Goal: Answer question/provide support: Share knowledge or assist other users

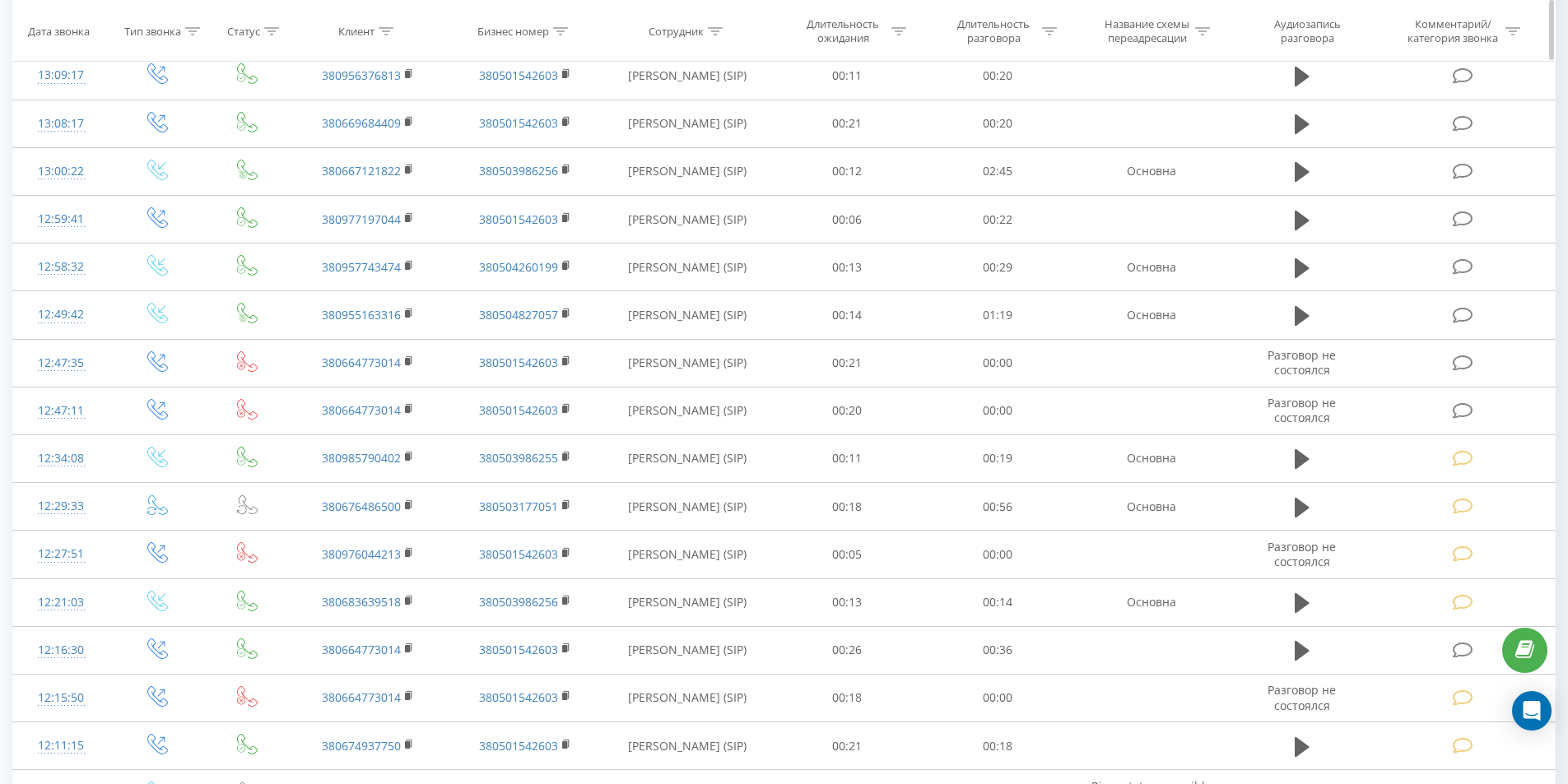
scroll to position [987, 0]
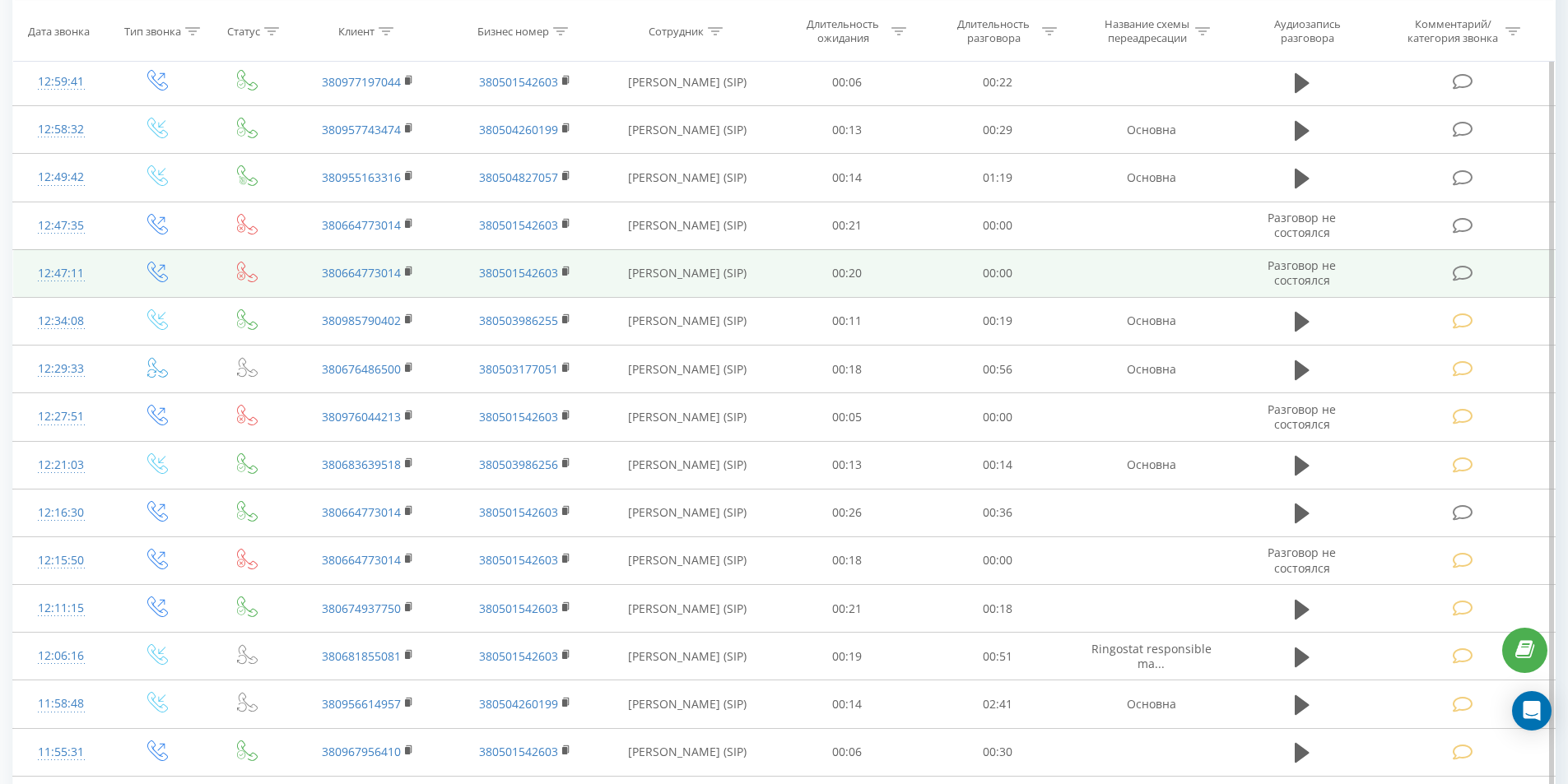
click at [1454, 279] on icon at bounding box center [1463, 274] width 21 height 18
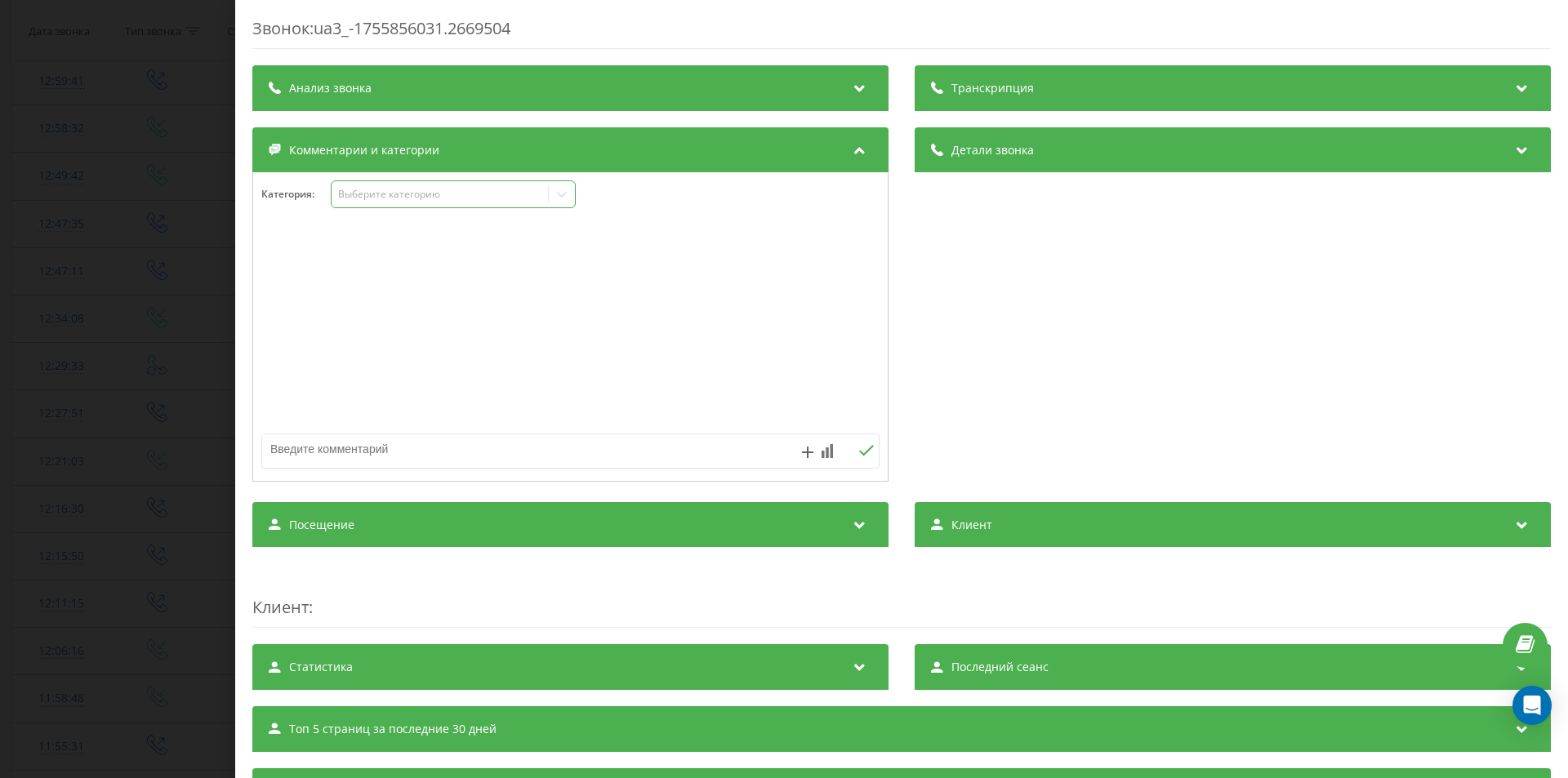
click at [379, 194] on div "Выберите категорию" at bounding box center [440, 194] width 204 height 13
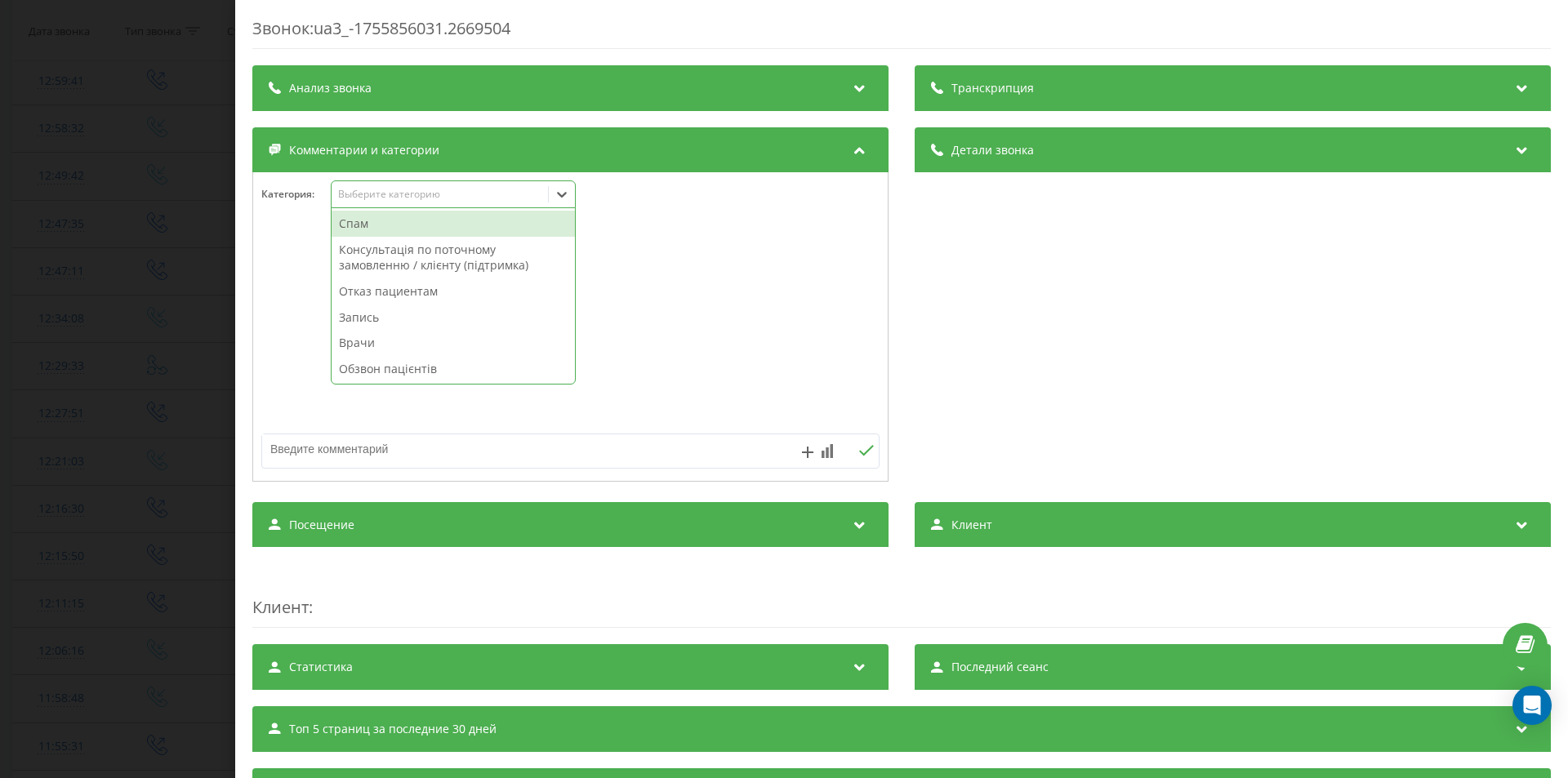
click at [387, 227] on div "Спам" at bounding box center [453, 223] width 244 height 26
click at [67, 408] on div "Звонок : ua3_-1755856031.2669504 Транскрипция Для анализа AI будущих звонков на…" at bounding box center [784, 389] width 1568 height 778
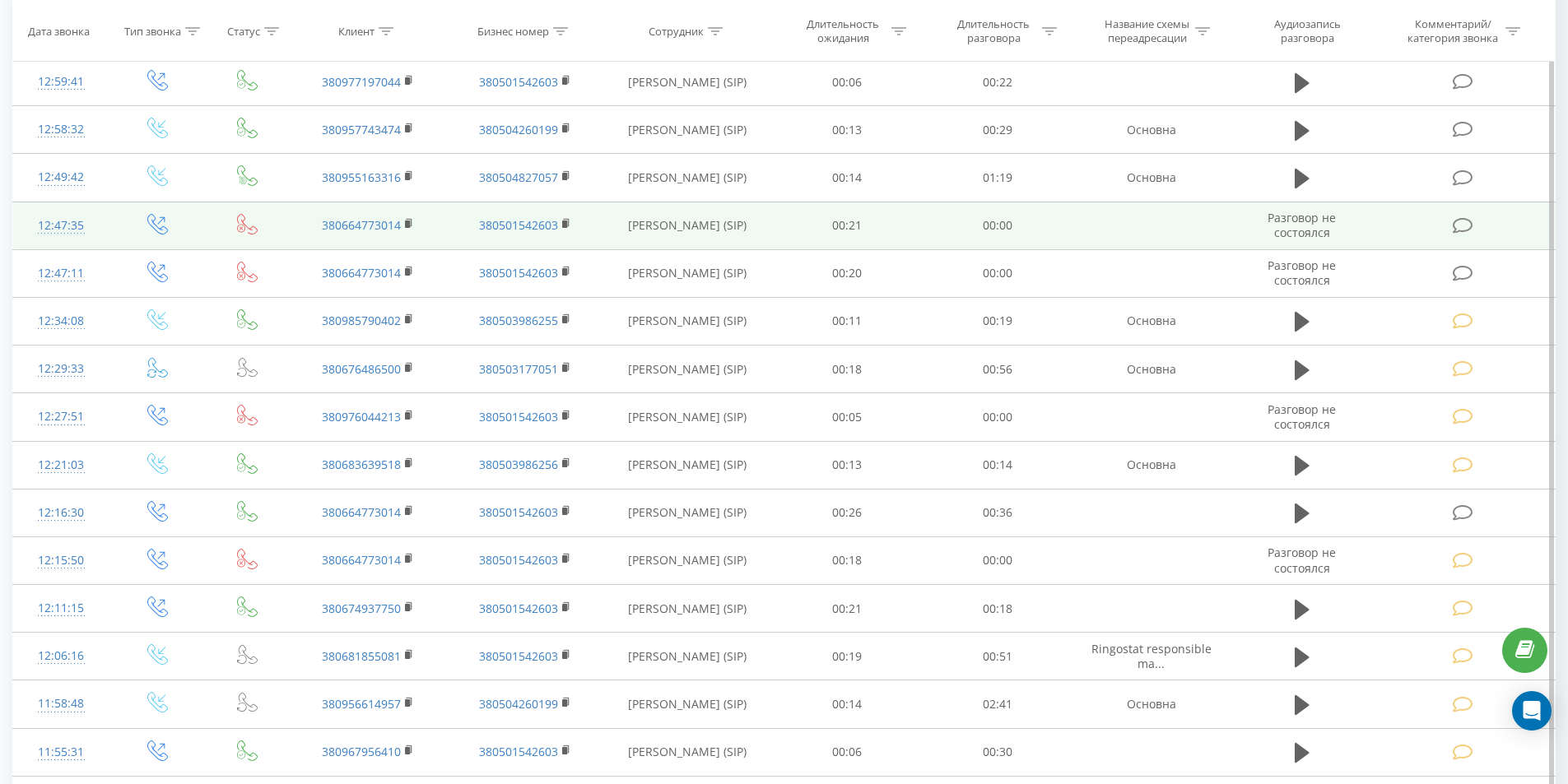
click at [1463, 219] on icon at bounding box center [1463, 226] width 21 height 18
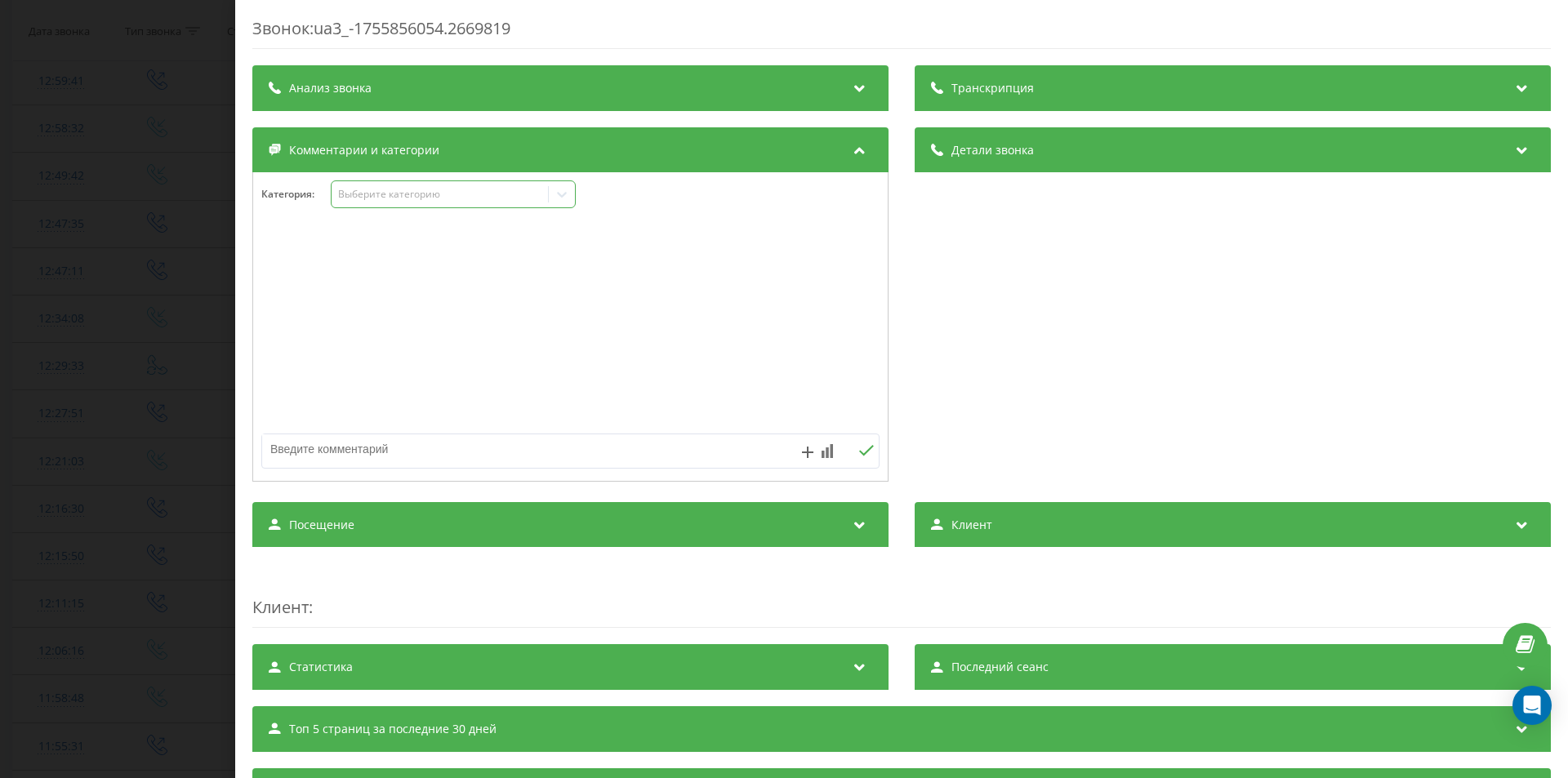
drag, startPoint x: 403, startPoint y: 193, endPoint x: 397, endPoint y: 204, distance: 12.5
click at [402, 193] on div "Выберите категорию" at bounding box center [440, 194] width 204 height 13
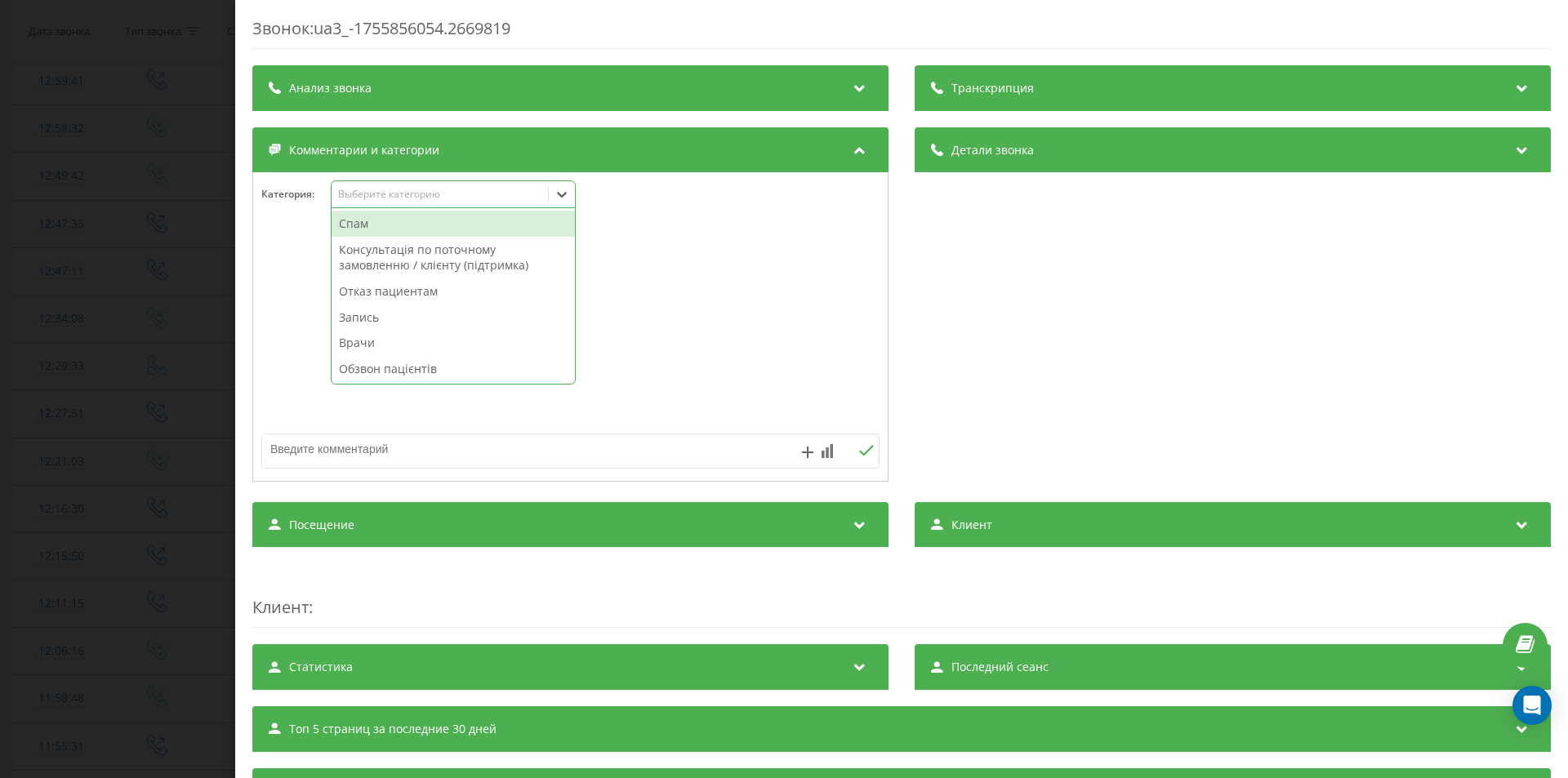
click at [395, 219] on div "Спам" at bounding box center [453, 223] width 244 height 26
click at [135, 221] on div "Звонок : ua3_-1755856054.2669819 Транскрипция Для анализа AI будущих звонков на…" at bounding box center [784, 389] width 1568 height 778
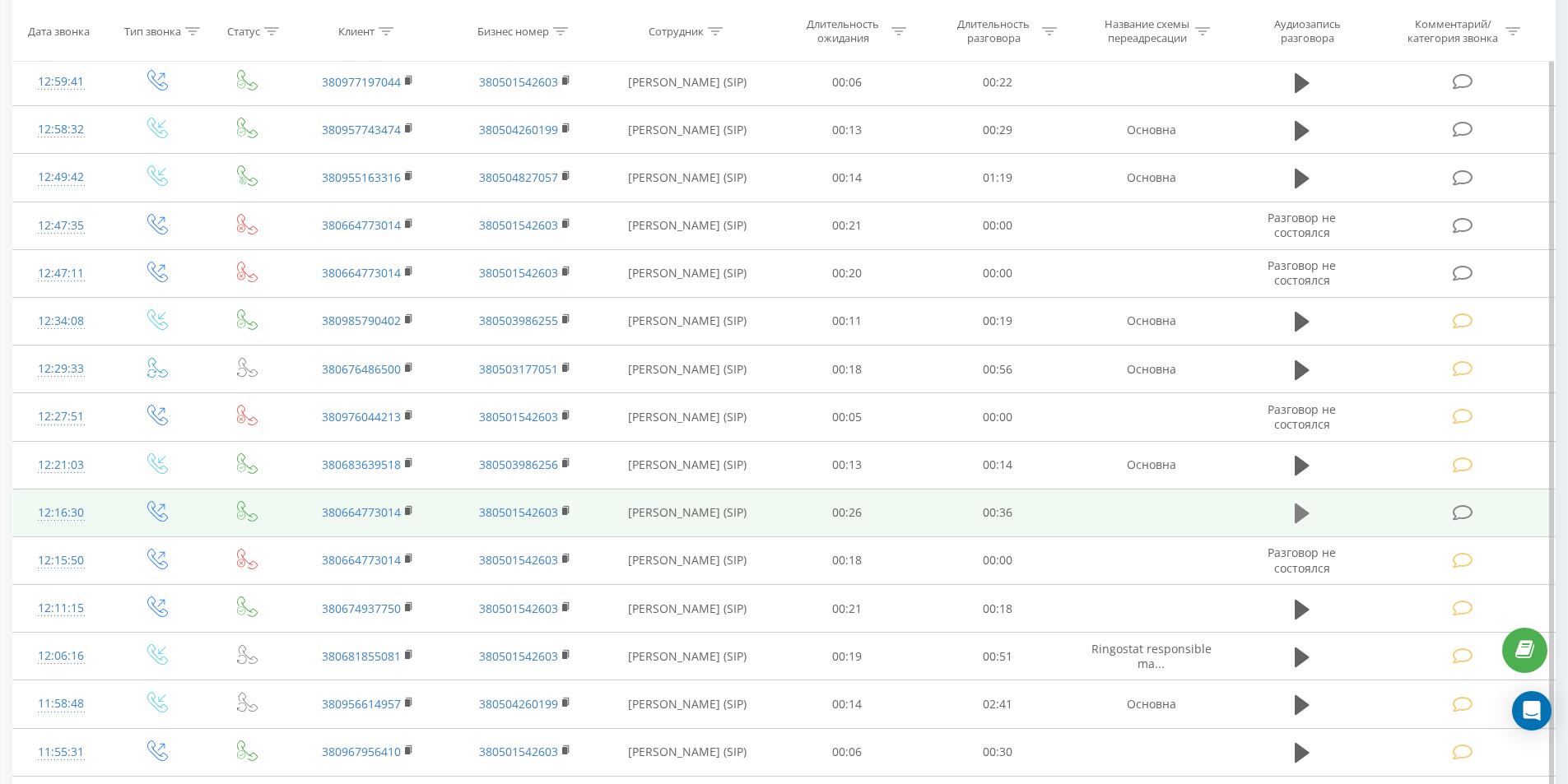
click at [1300, 517] on icon at bounding box center [1302, 514] width 15 height 20
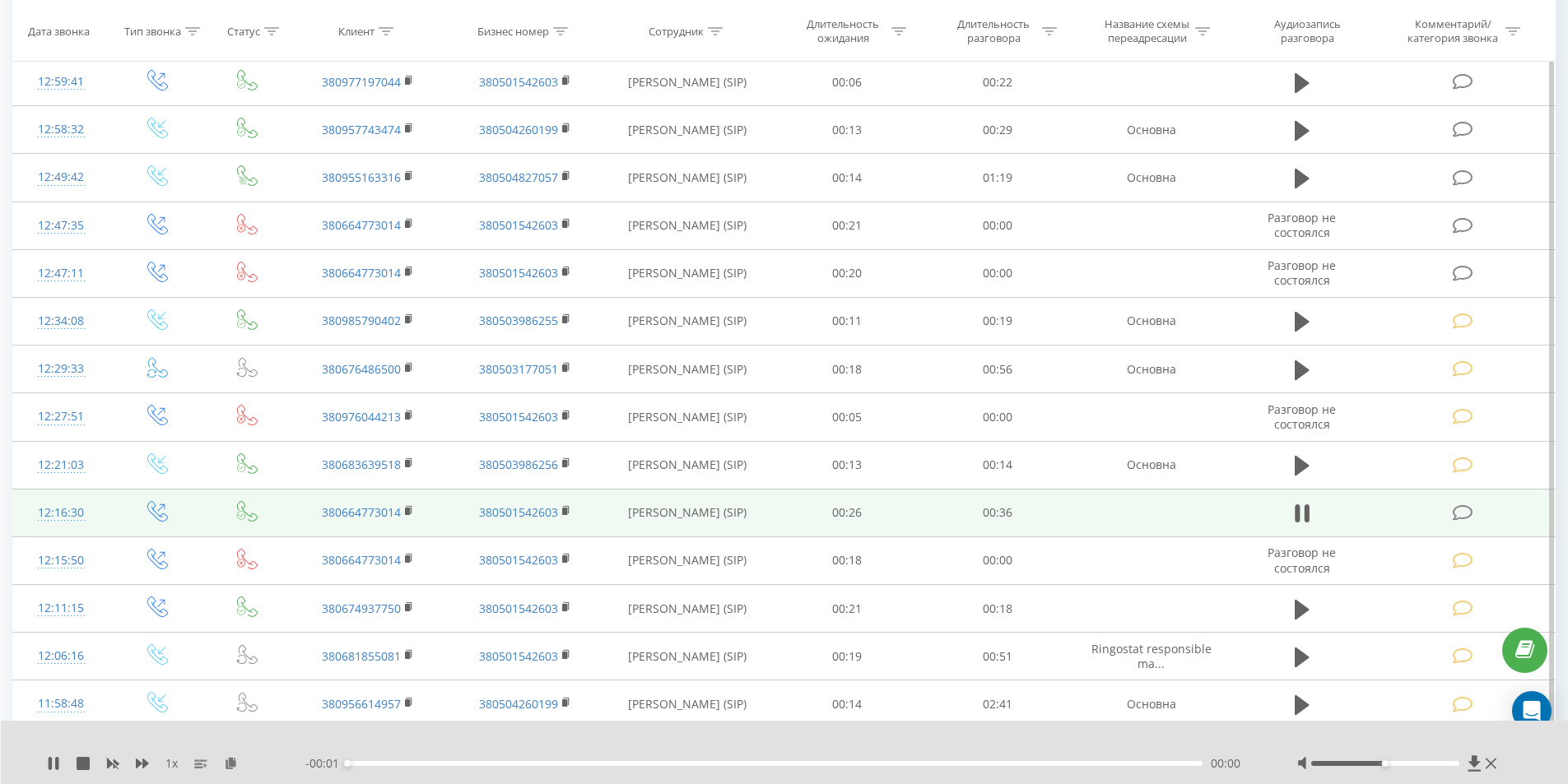
click at [664, 765] on div "00:00" at bounding box center [775, 763] width 856 height 5
click at [664, 765] on div "00:13" at bounding box center [775, 763] width 856 height 5
click at [1462, 511] on icon at bounding box center [1463, 513] width 21 height 18
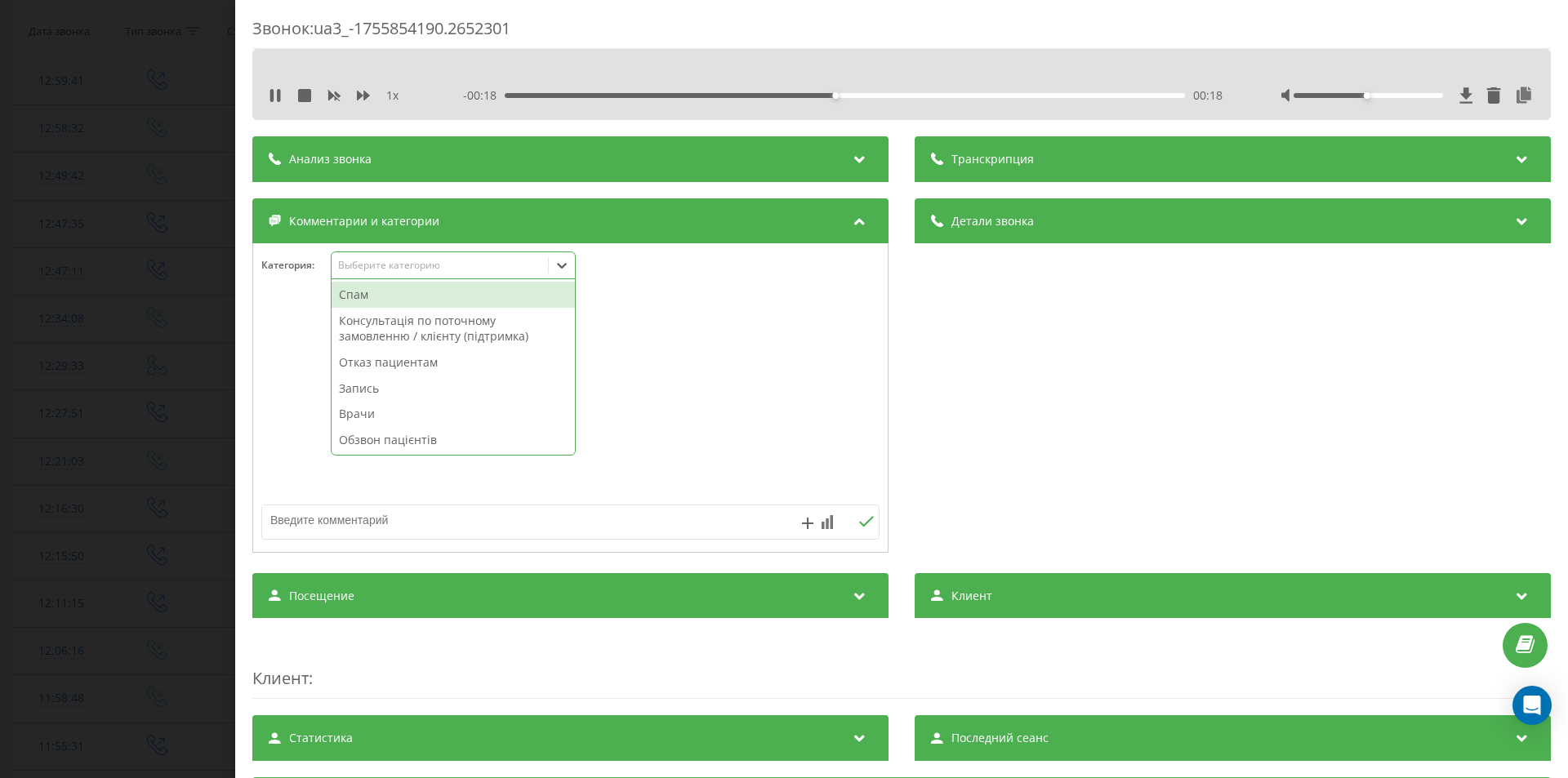
click at [397, 266] on div "Выберите категорию" at bounding box center [440, 264] width 204 height 13
click at [394, 298] on div "Спам" at bounding box center [453, 294] width 244 height 26
click at [0, 539] on div "Звонок : ua3_-1755854190.2652301 1 x - 00:17 00:19 00:19 Транскрипция Для анали…" at bounding box center [784, 389] width 1568 height 778
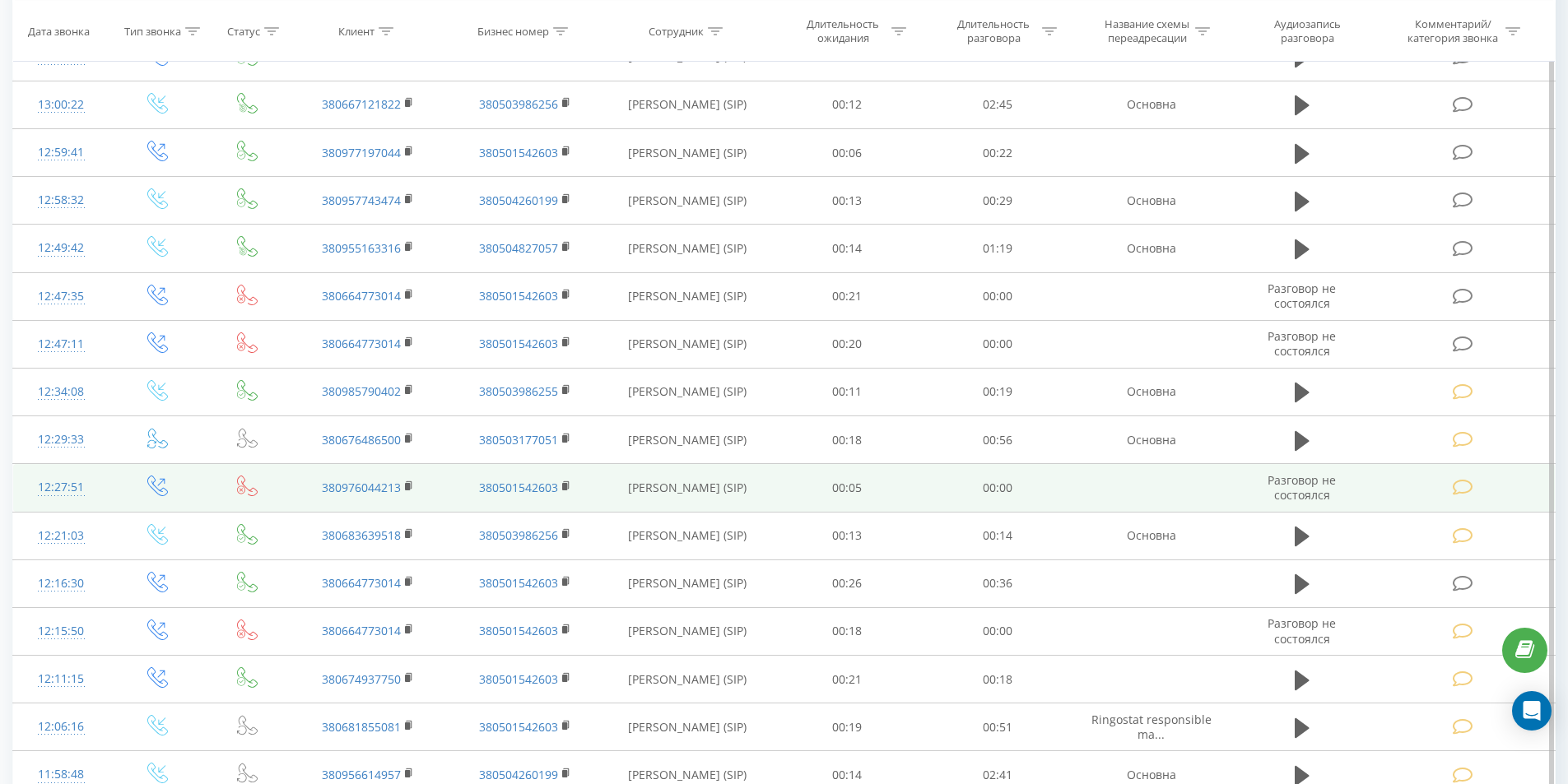
scroll to position [987, 0]
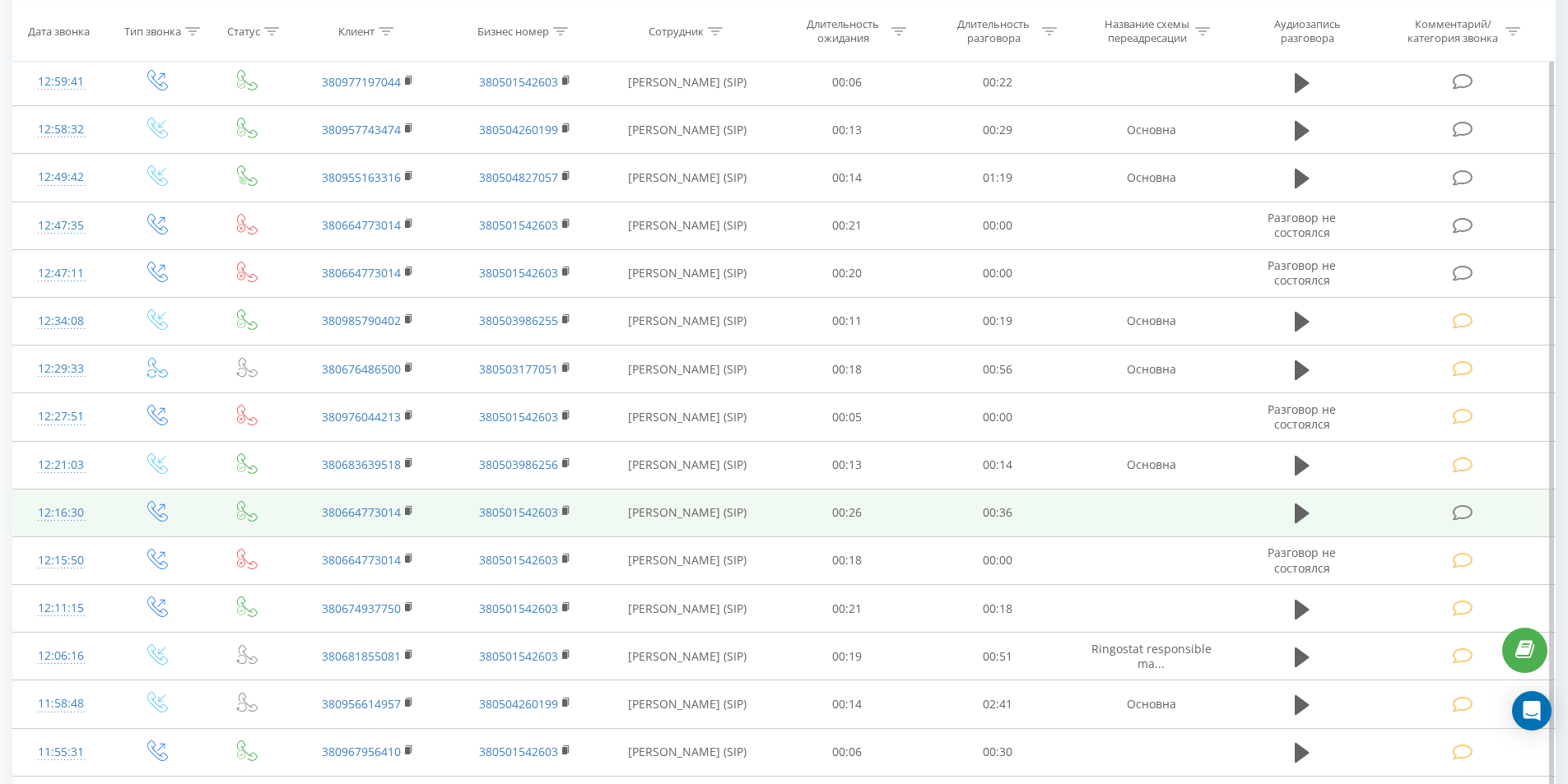
click at [1468, 495] on td at bounding box center [1465, 512] width 181 height 48
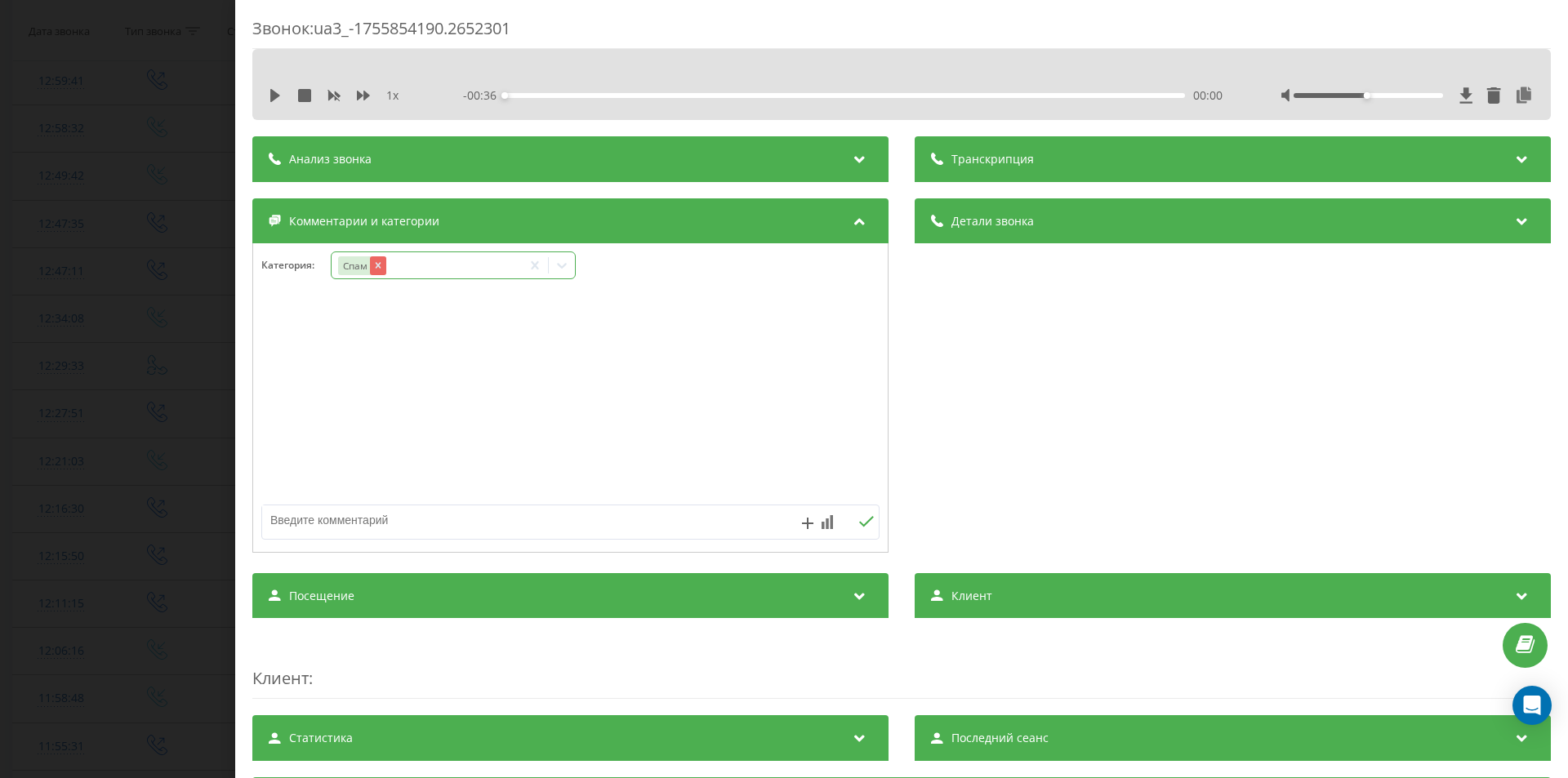
click at [378, 268] on icon "Remove Спам" at bounding box center [378, 265] width 12 height 12
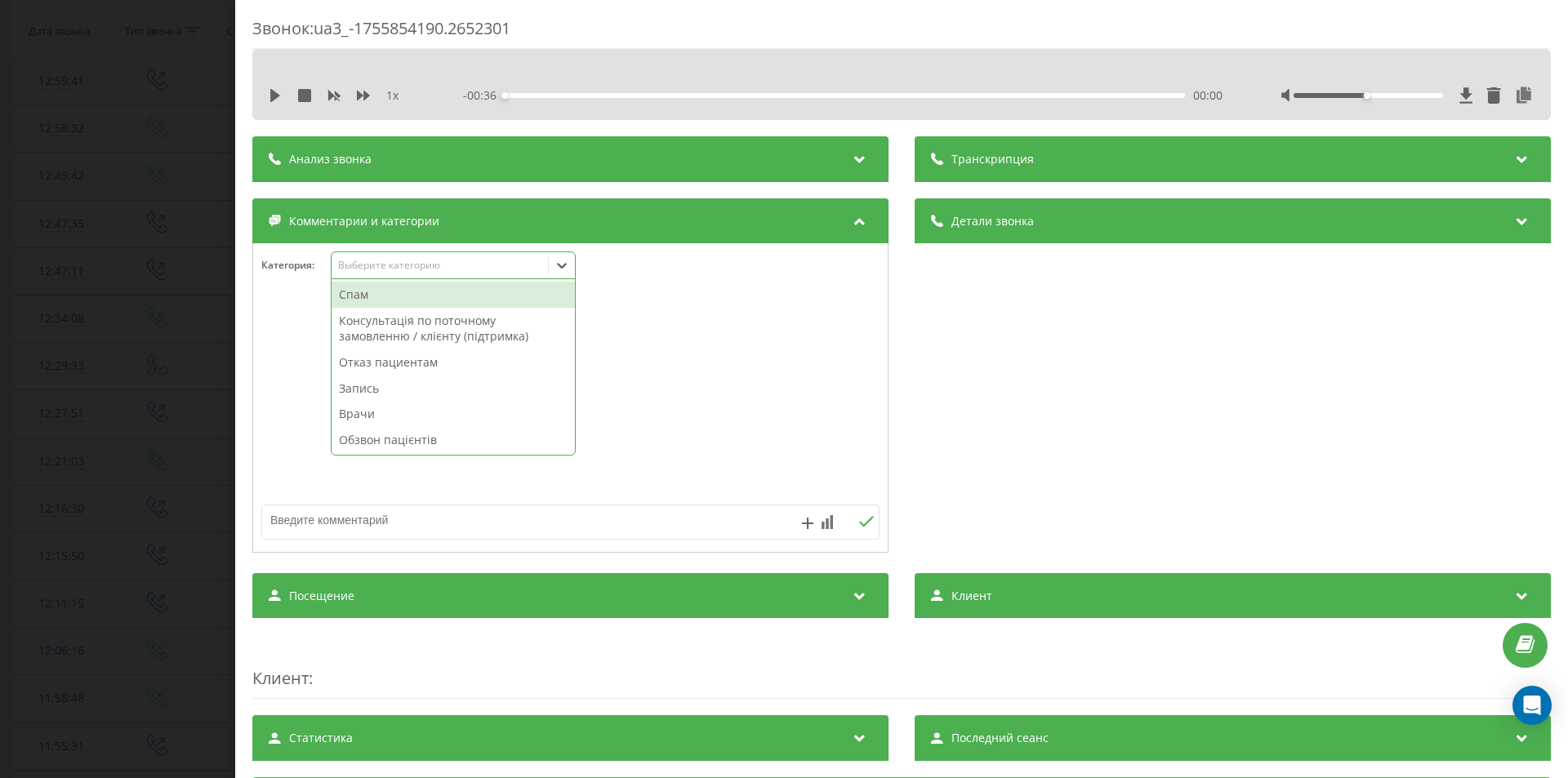
click at [464, 269] on div "Выберите категорию" at bounding box center [440, 264] width 204 height 13
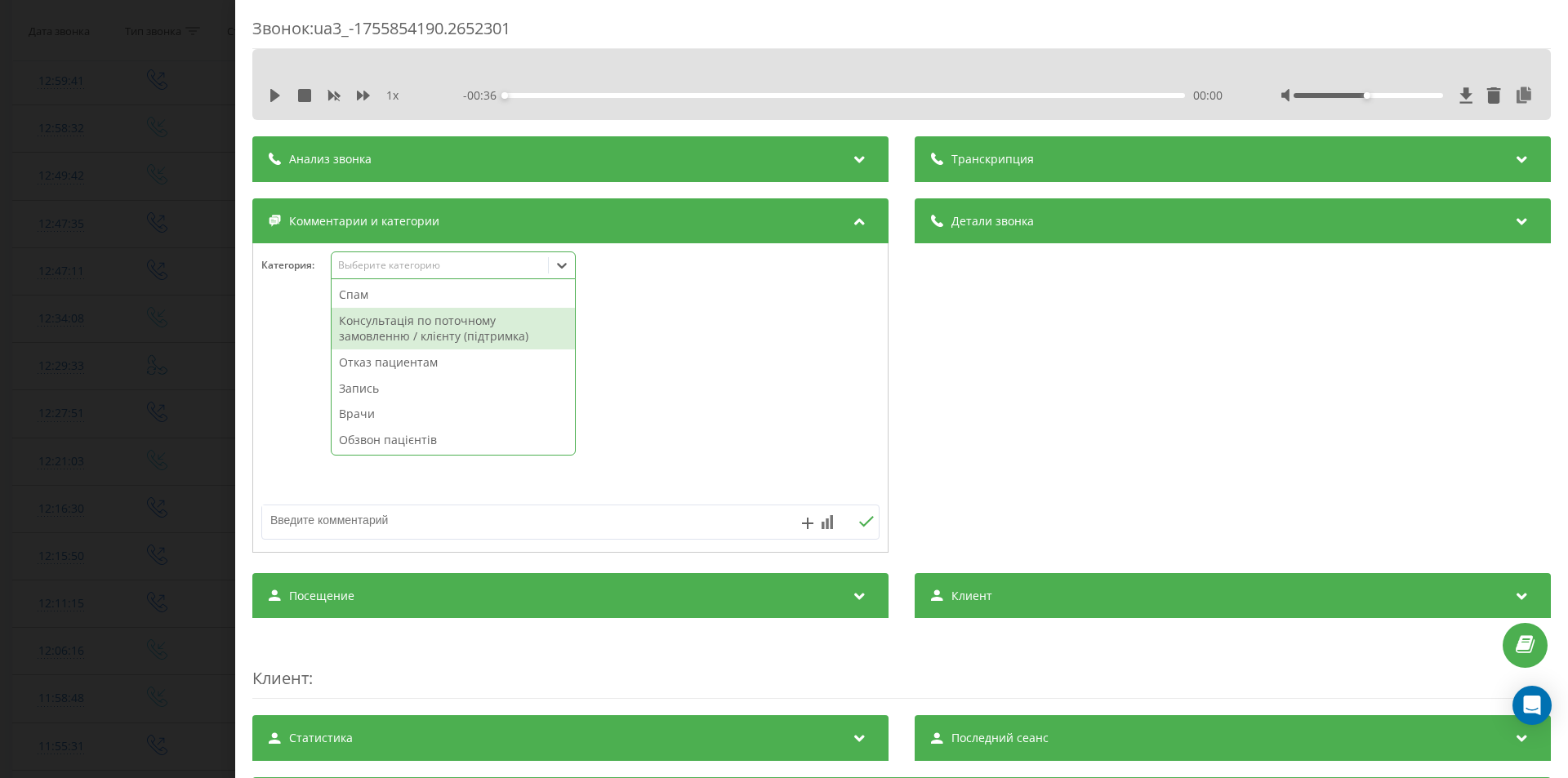
click at [434, 333] on div "Консультація по поточному замовленню / клієнту (підтримка)" at bounding box center [453, 329] width 244 height 42
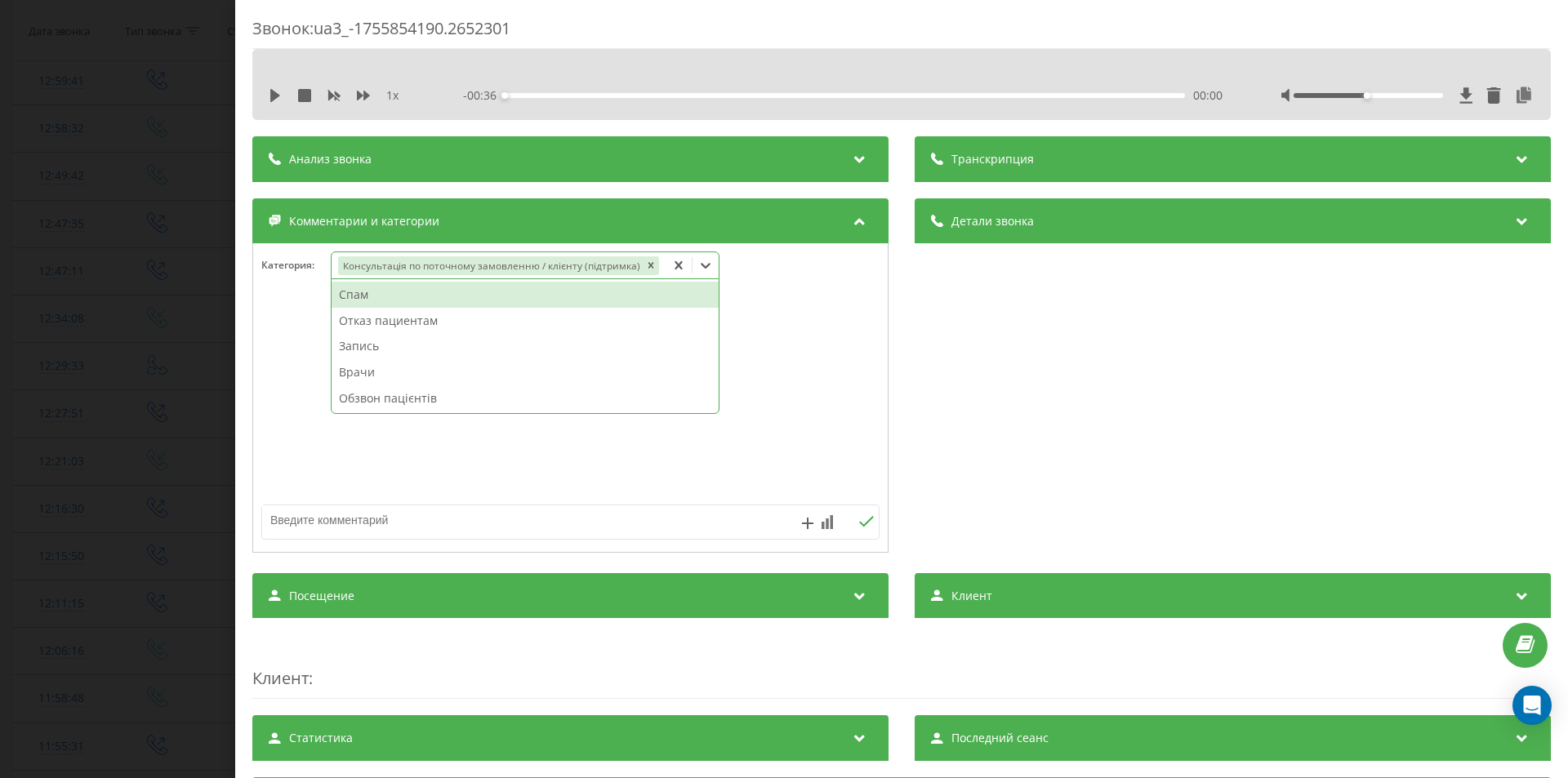
click at [0, 533] on div "Звонок : ua3_-1755854190.2652301 1 x - 00:36 00:00 00:00 Транскрипция Для анали…" at bounding box center [784, 389] width 1568 height 778
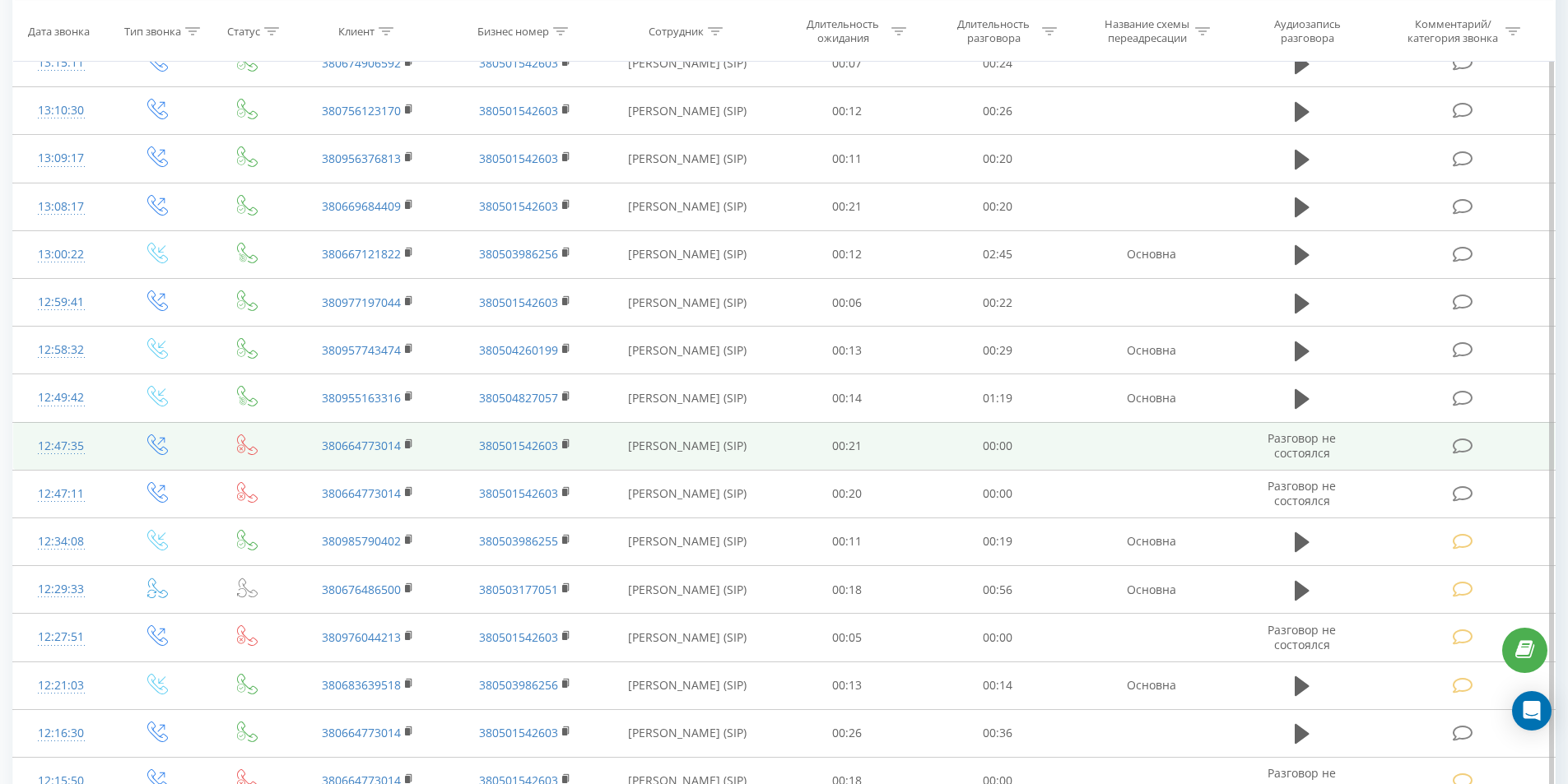
scroll to position [741, 0]
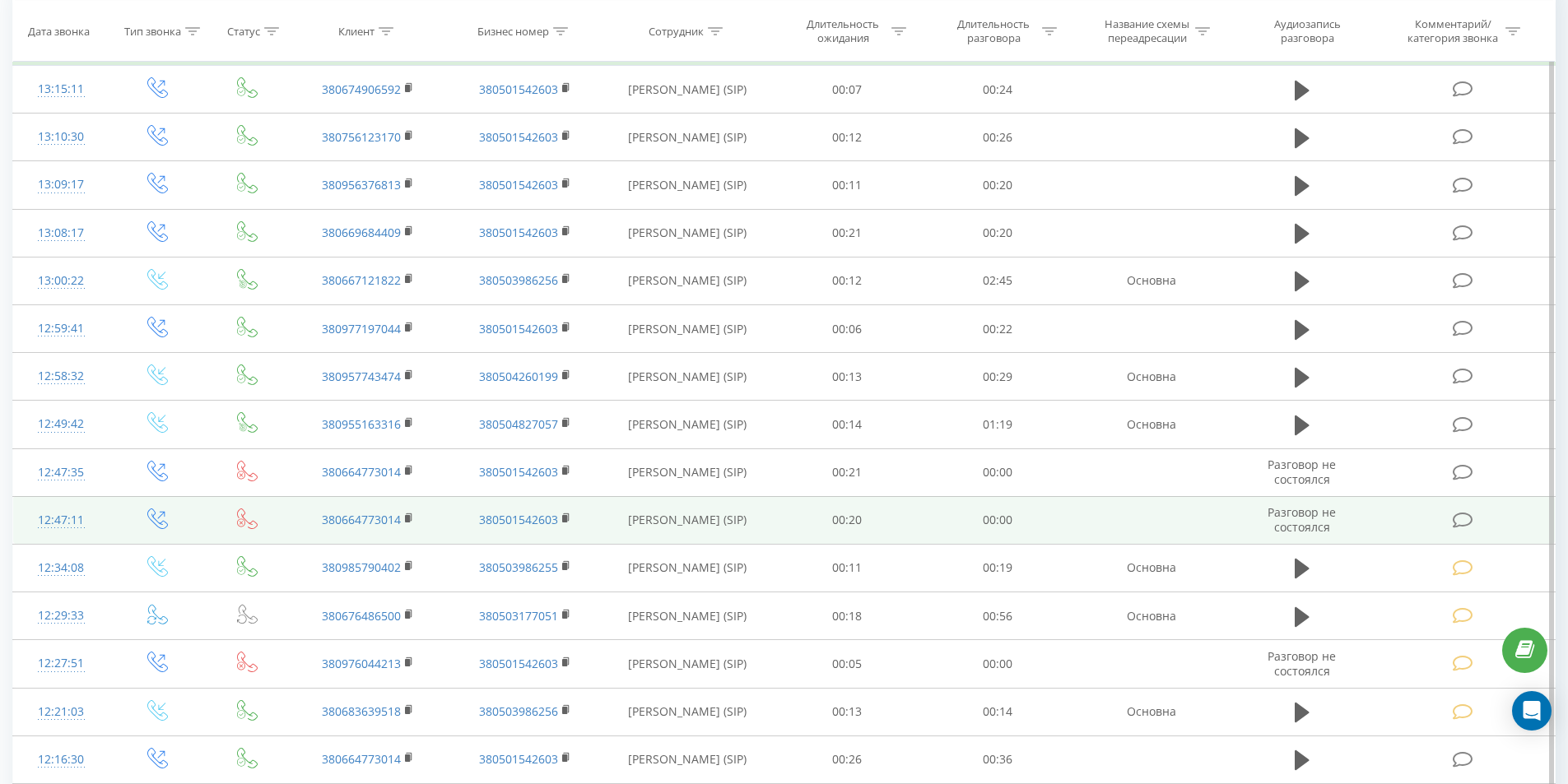
click at [1467, 524] on icon at bounding box center [1463, 521] width 21 height 18
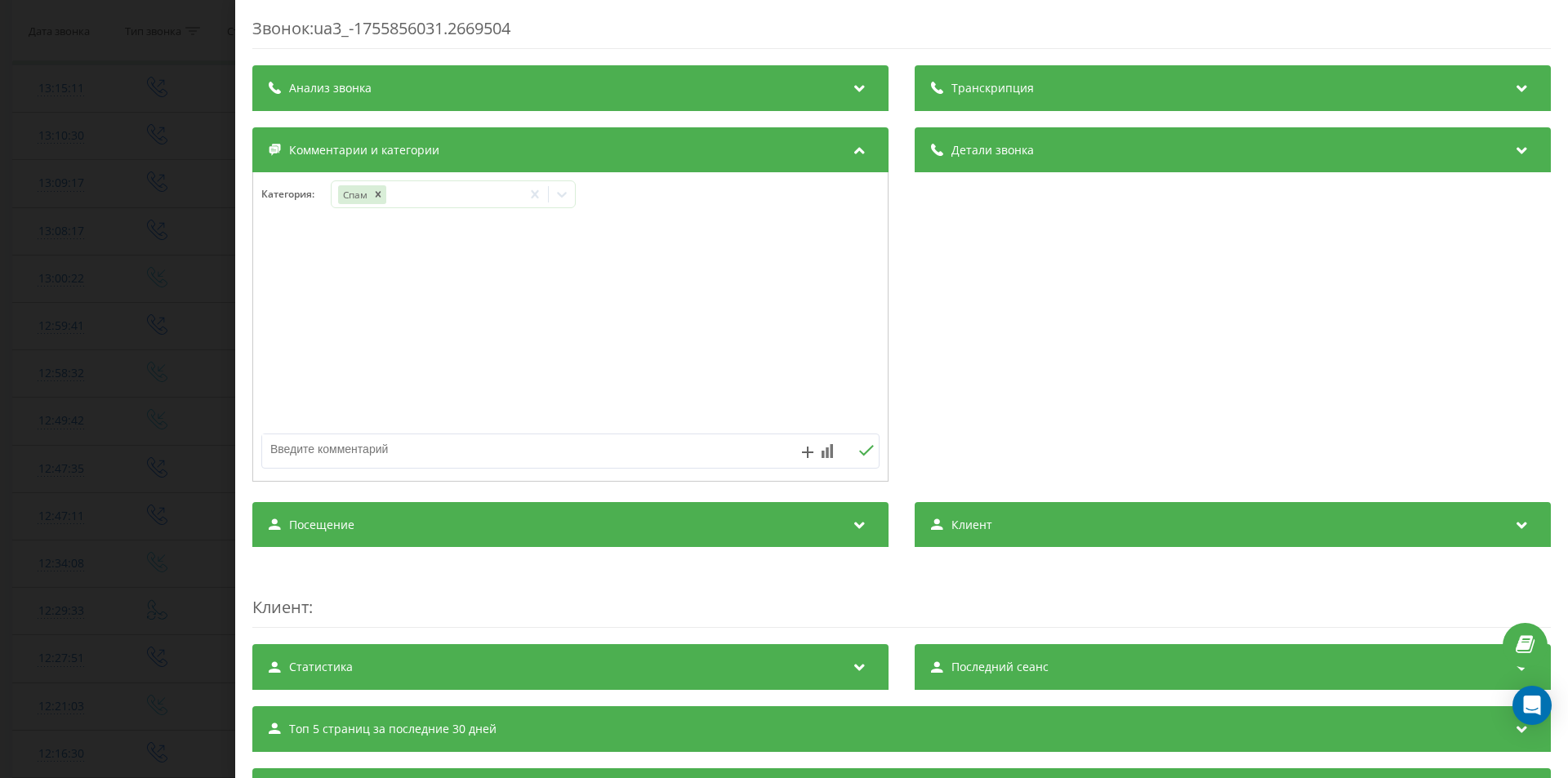
drag, startPoint x: 0, startPoint y: 331, endPoint x: 379, endPoint y: 378, distance: 381.9
click at [0, 332] on div "Звонок : ua3_-1755856031.2669504 Транскрипция Для анализа AI будущих звонков на…" at bounding box center [784, 389] width 1568 height 778
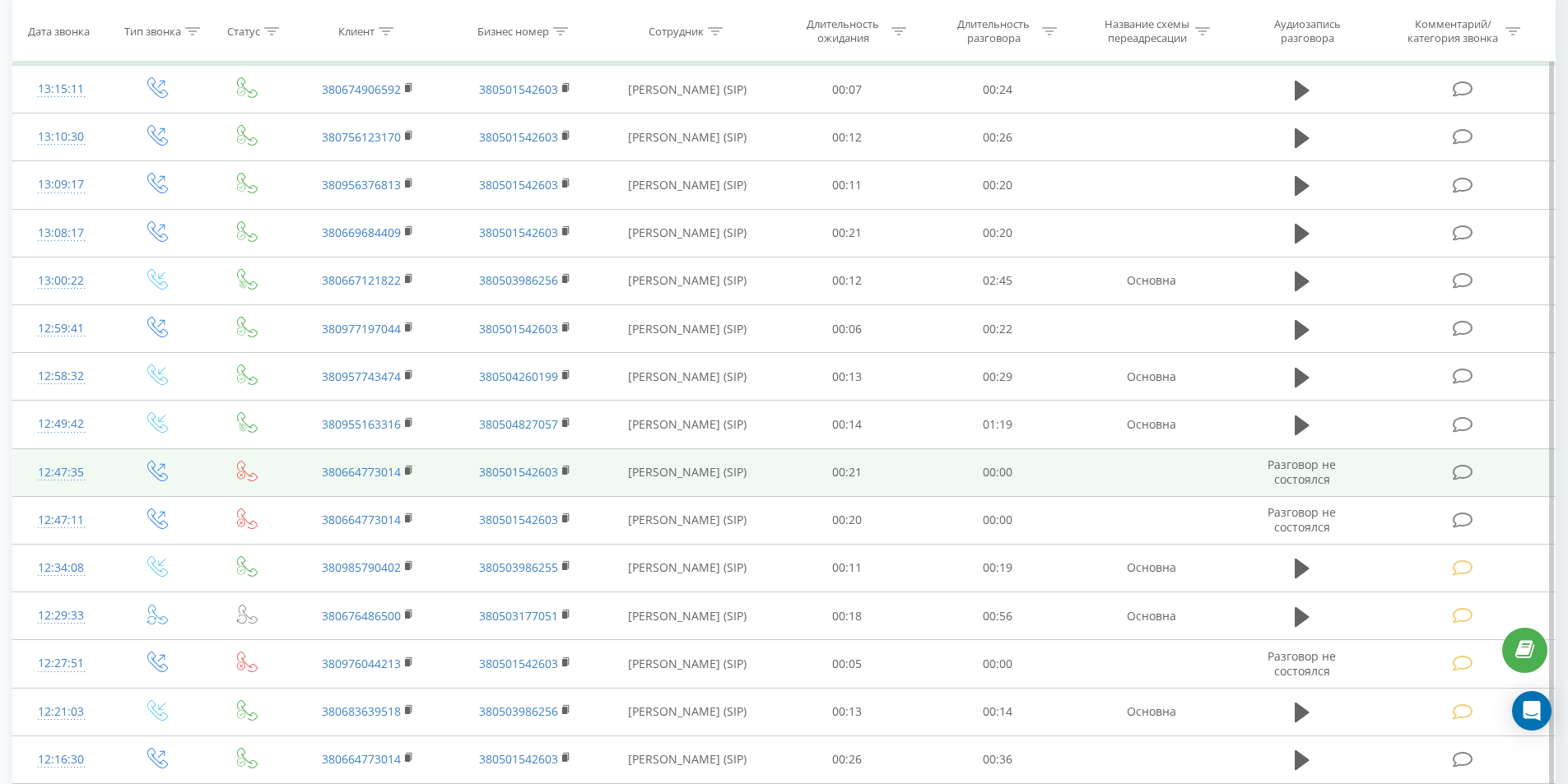
click at [1463, 466] on icon at bounding box center [1463, 473] width 21 height 18
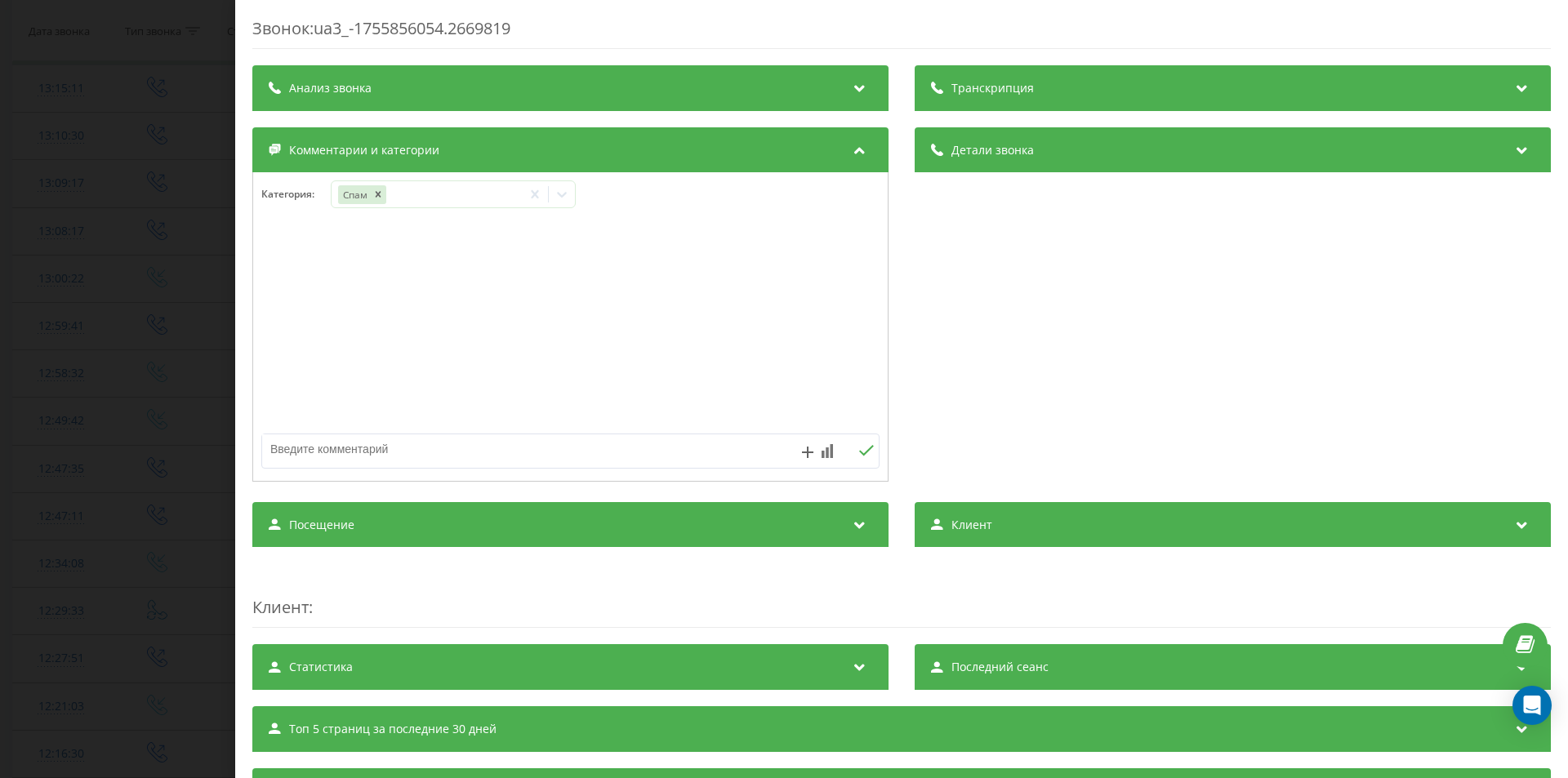
click at [3, 367] on div "Звонок : ua3_-1755856054.2669819 Транскрипция Для анализа AI будущих звонков на…" at bounding box center [784, 389] width 1568 height 778
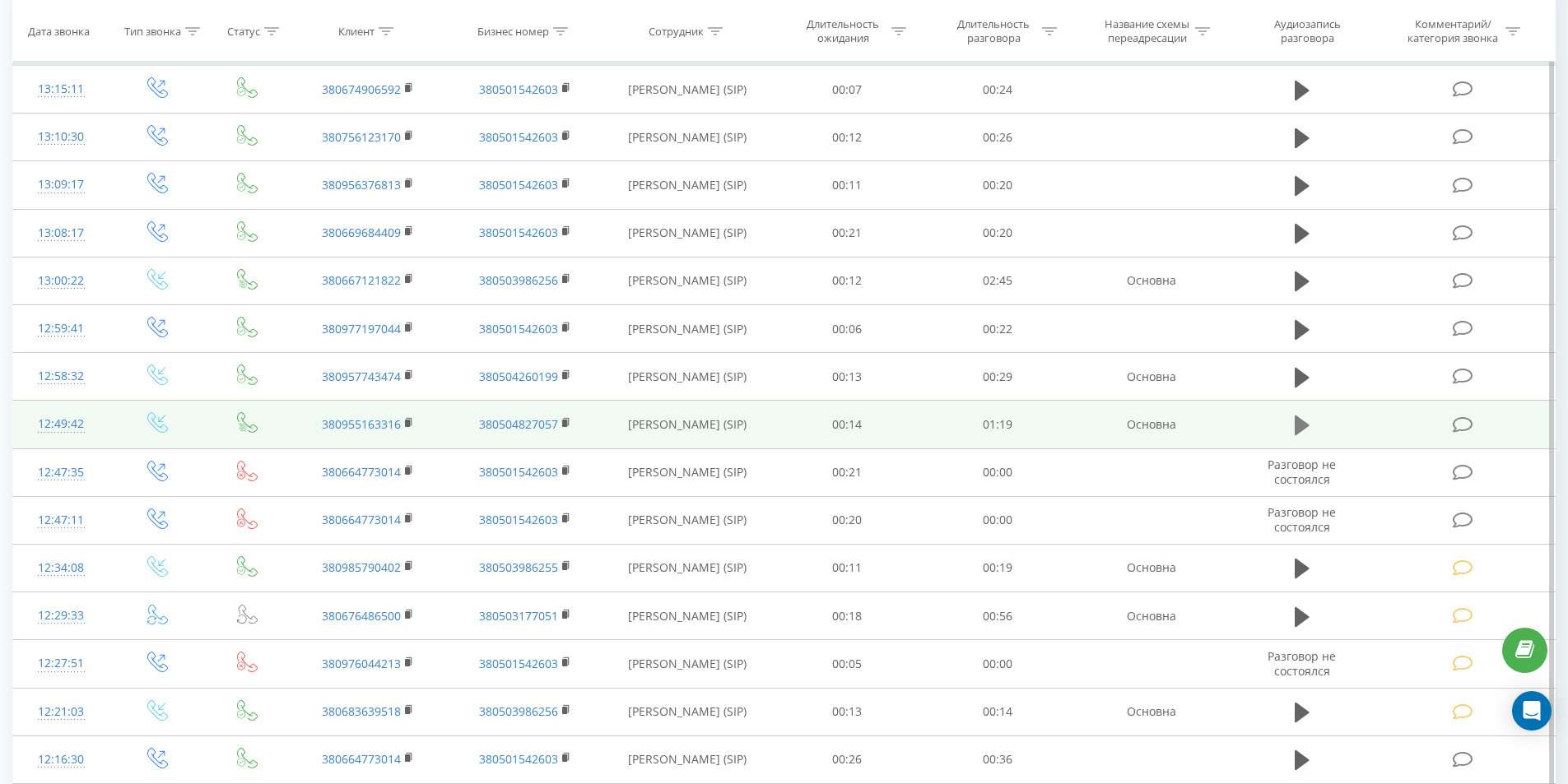
click at [1300, 420] on icon at bounding box center [1302, 425] width 15 height 20
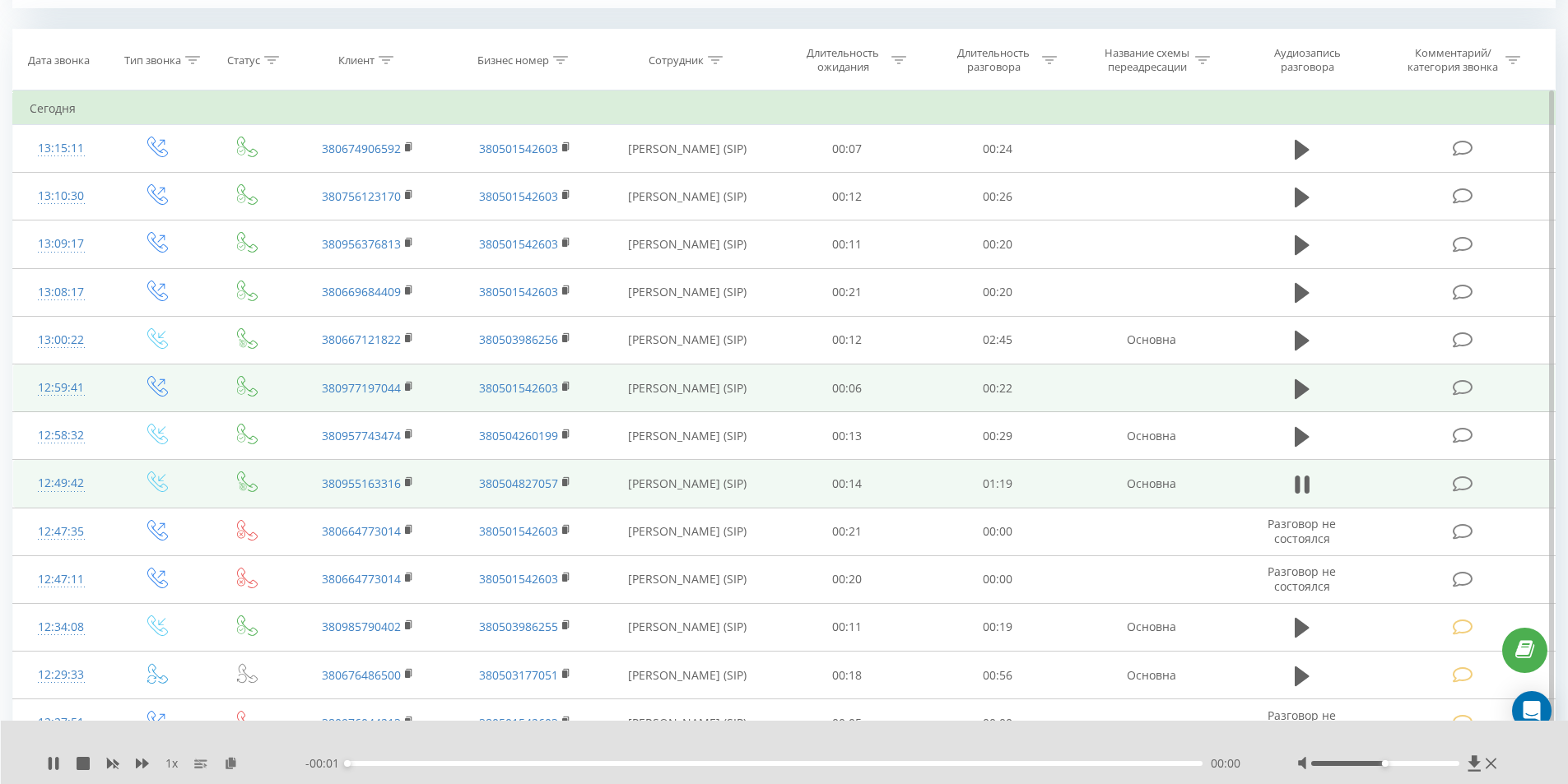
scroll to position [658, 0]
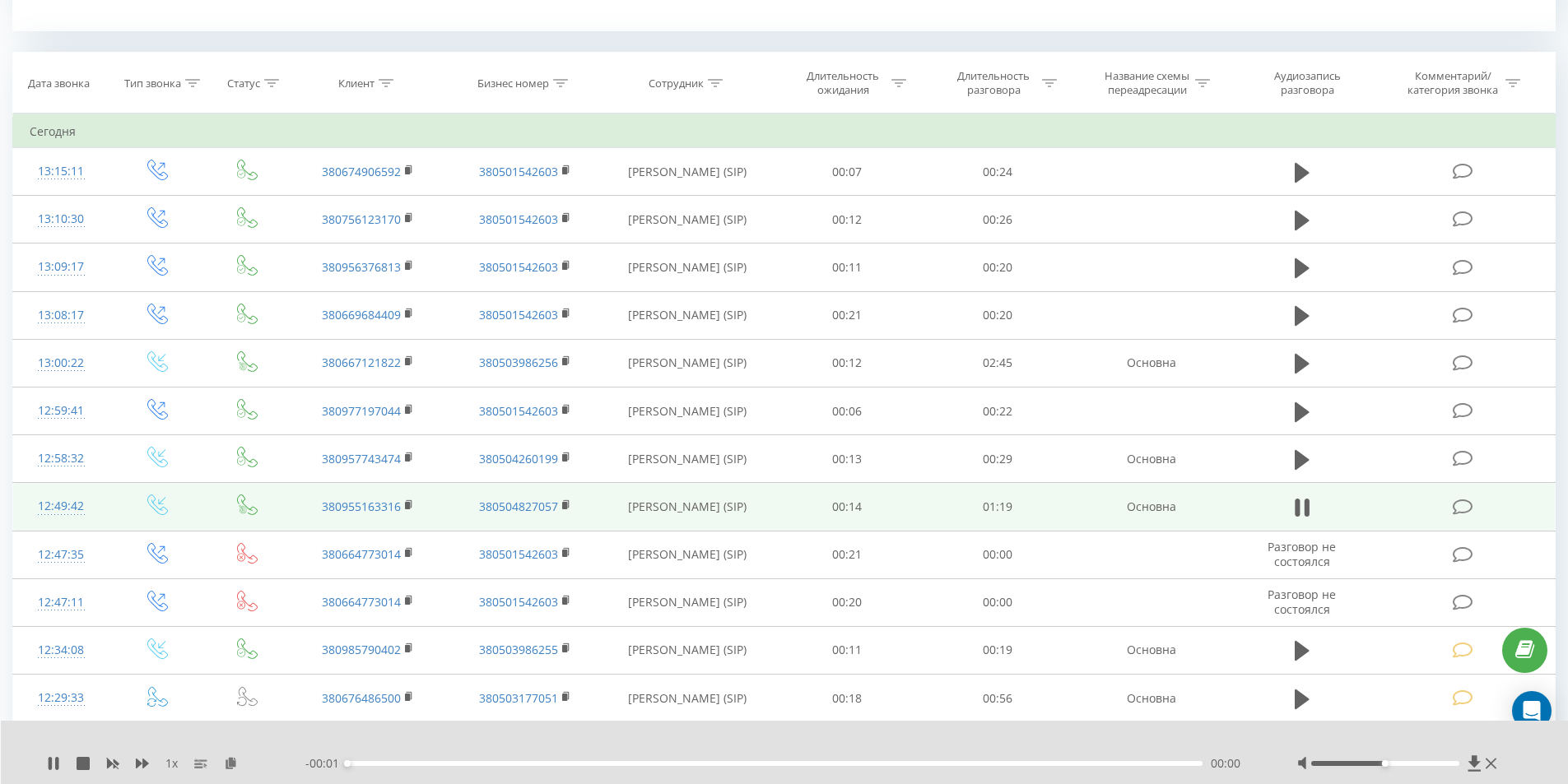
click at [610, 763] on div "00:00" at bounding box center [775, 763] width 856 height 5
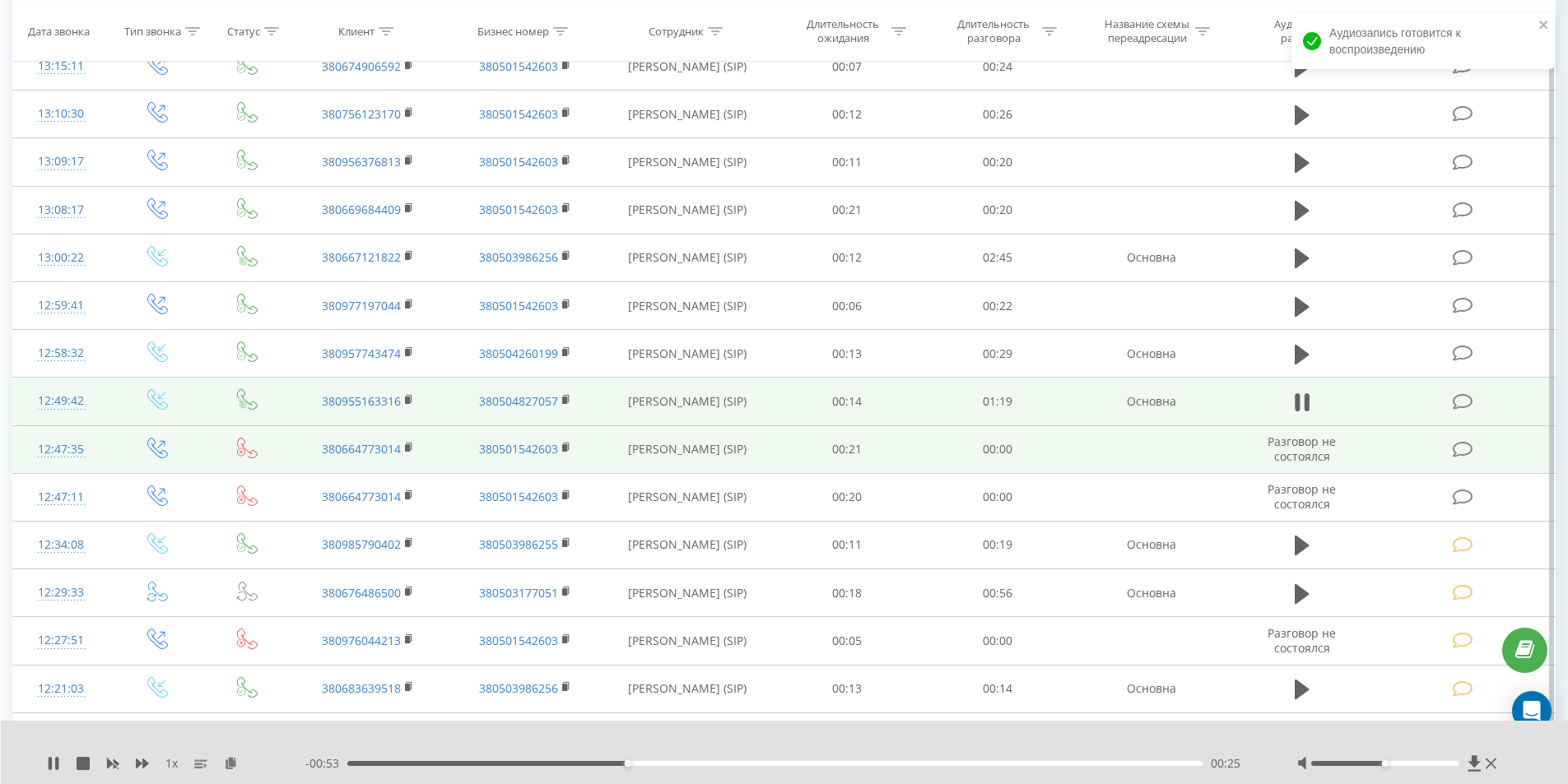
scroll to position [741, 0]
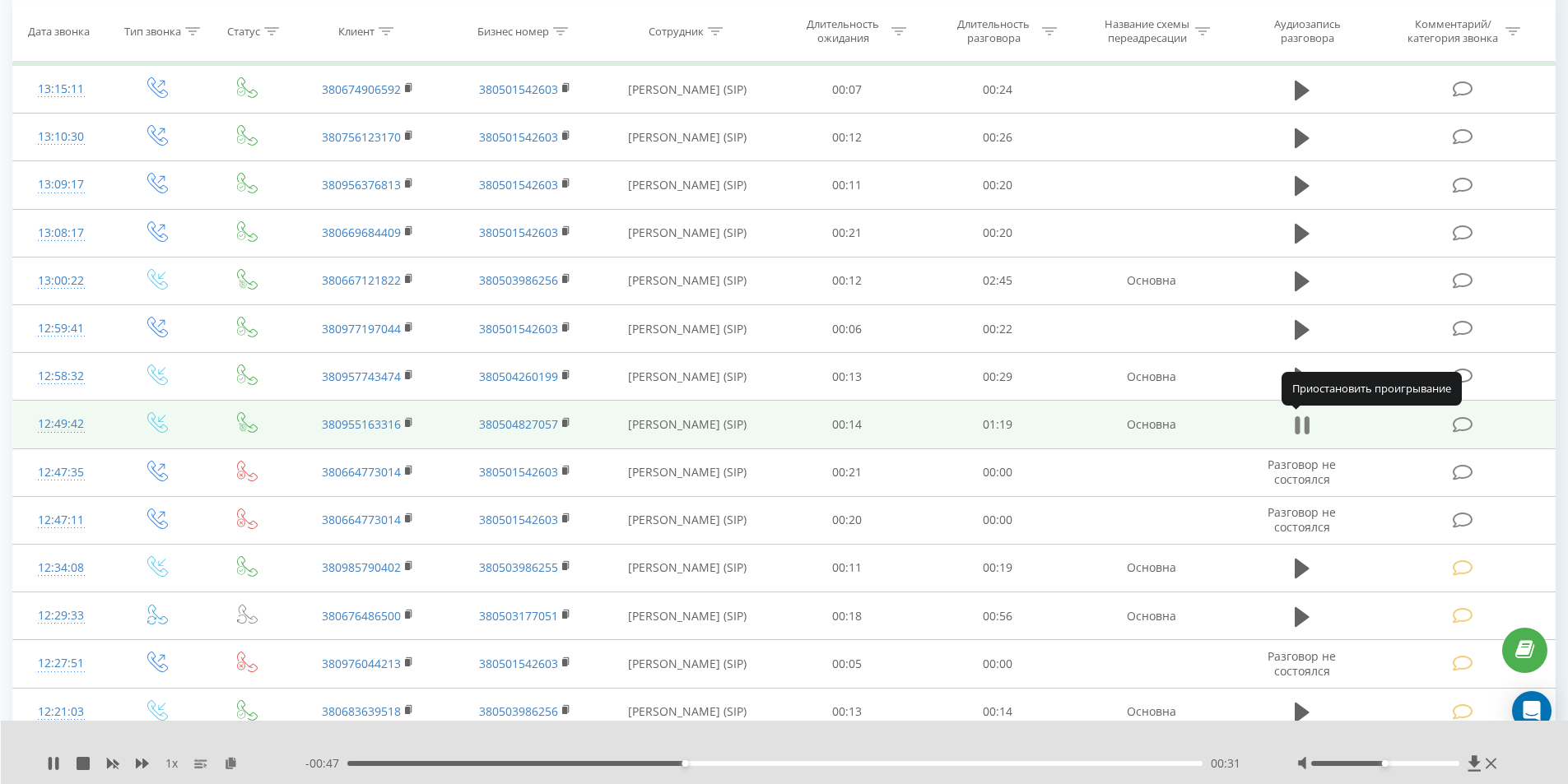
drag, startPoint x: 1305, startPoint y: 425, endPoint x: 1338, endPoint y: 427, distance: 33.1
click at [1305, 424] on icon at bounding box center [1307, 425] width 5 height 18
click at [1462, 426] on icon at bounding box center [1463, 425] width 21 height 18
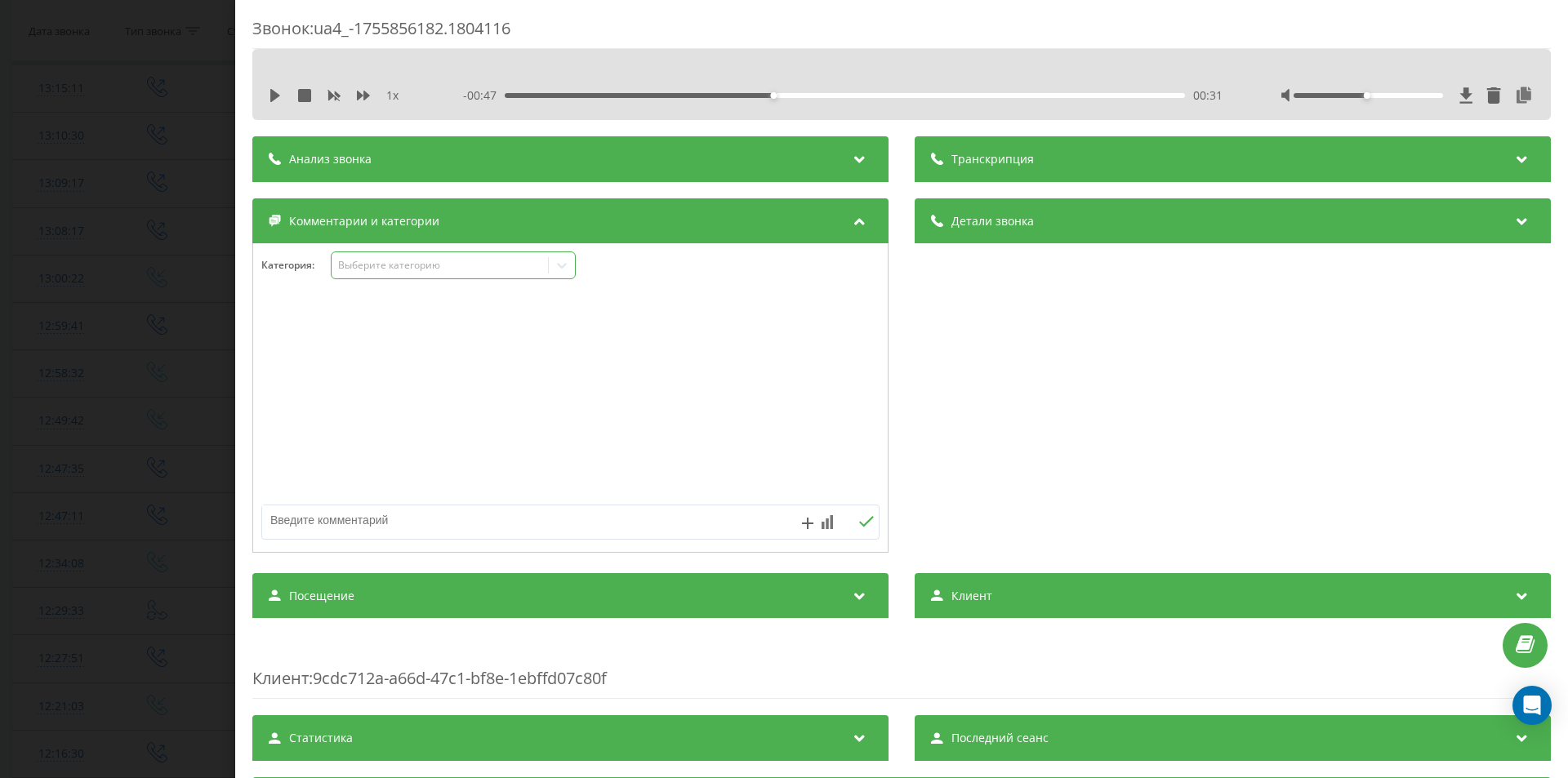
drag, startPoint x: 382, startPoint y: 259, endPoint x: 383, endPoint y: 272, distance: 13.0
click at [382, 260] on div "Выберите категорию" at bounding box center [440, 264] width 204 height 13
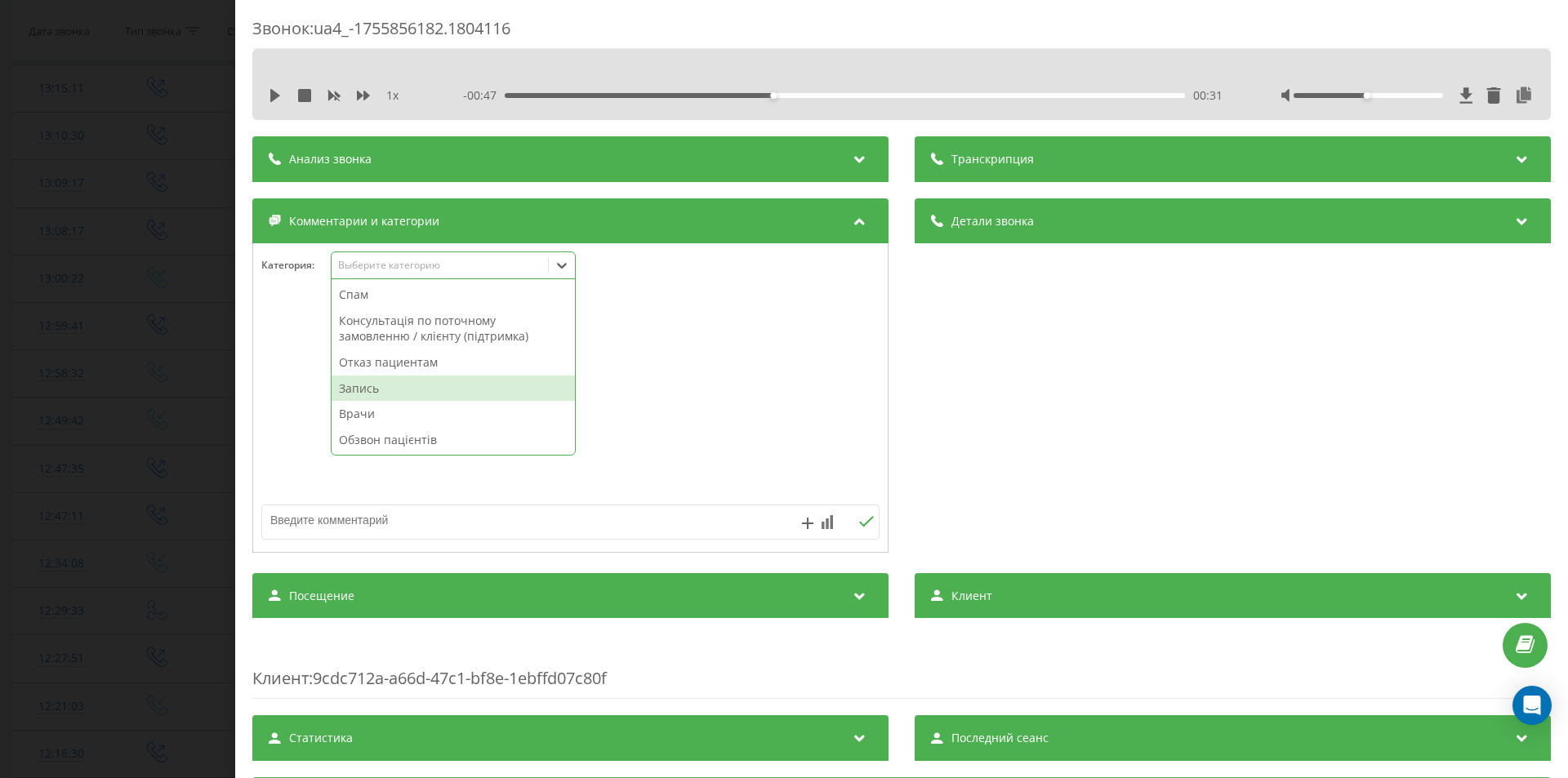
click at [374, 395] on div "Запись" at bounding box center [453, 388] width 244 height 26
click at [32, 478] on div "Звонок : ua4_-1755856182.1804116 1 x - 00:47 00:31 00:31 Транскрипция Для анали…" at bounding box center [784, 389] width 1568 height 778
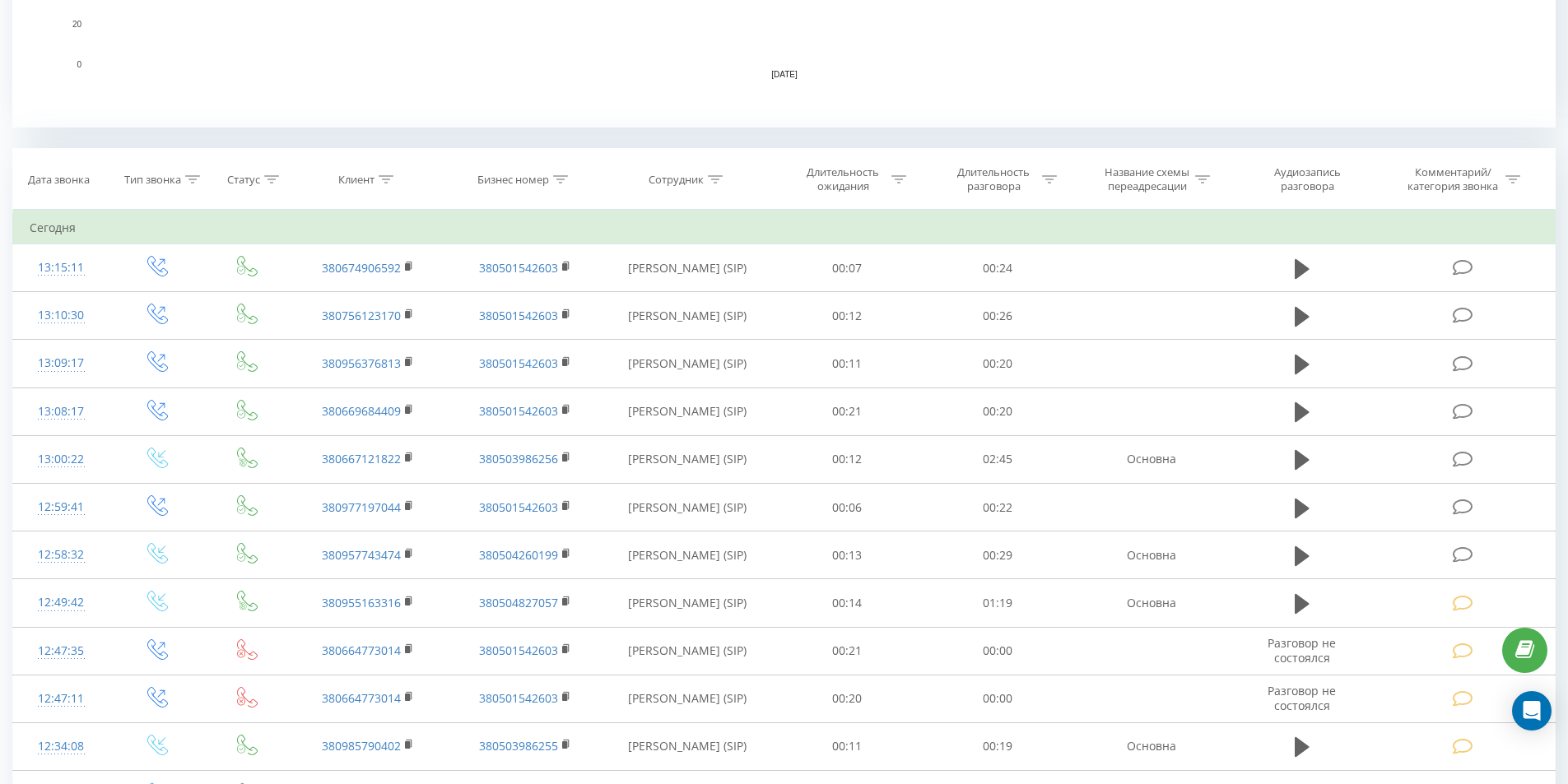
scroll to position [576, 0]
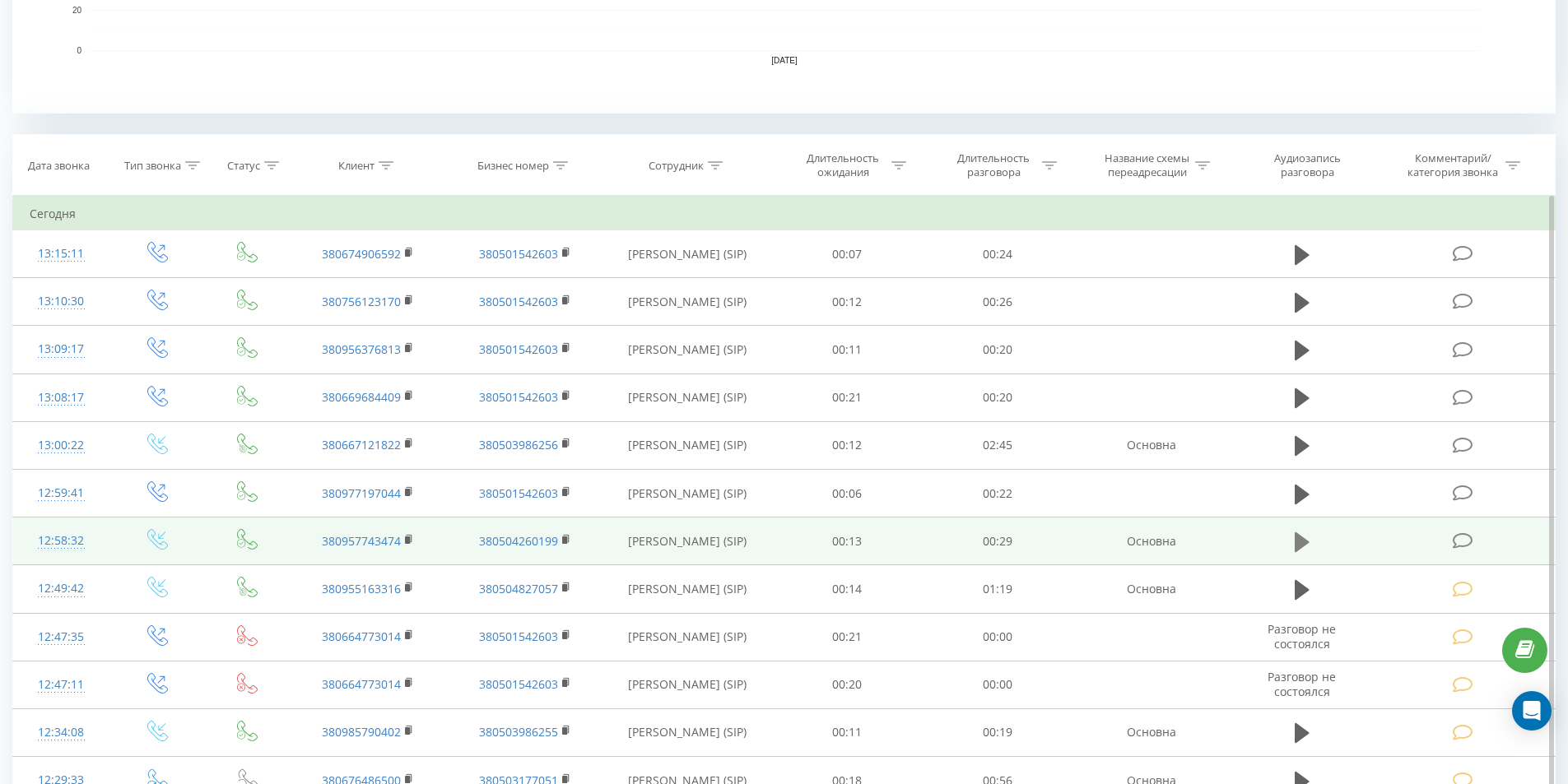
click at [1300, 540] on icon at bounding box center [1302, 542] width 15 height 20
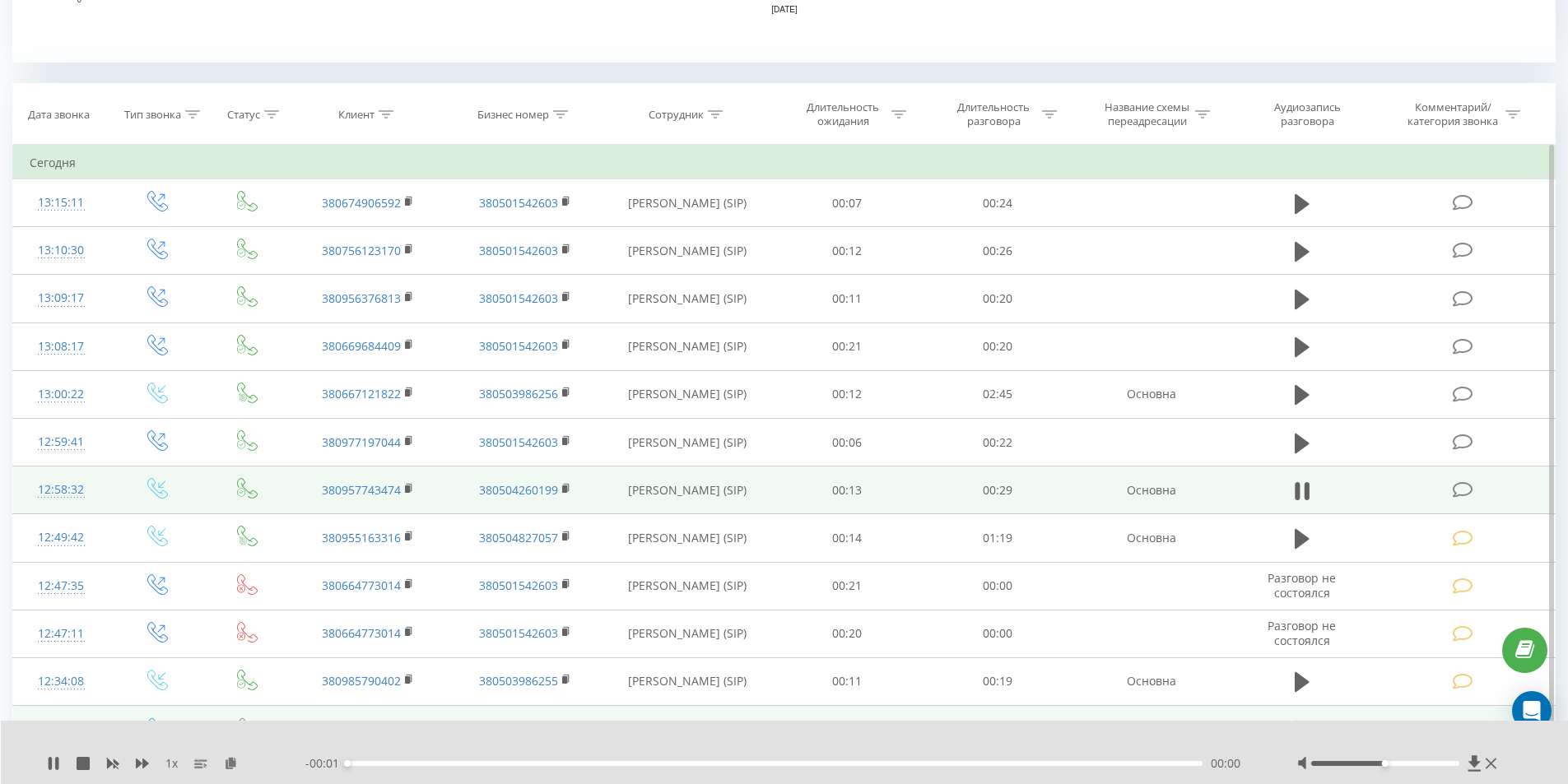
scroll to position [658, 0]
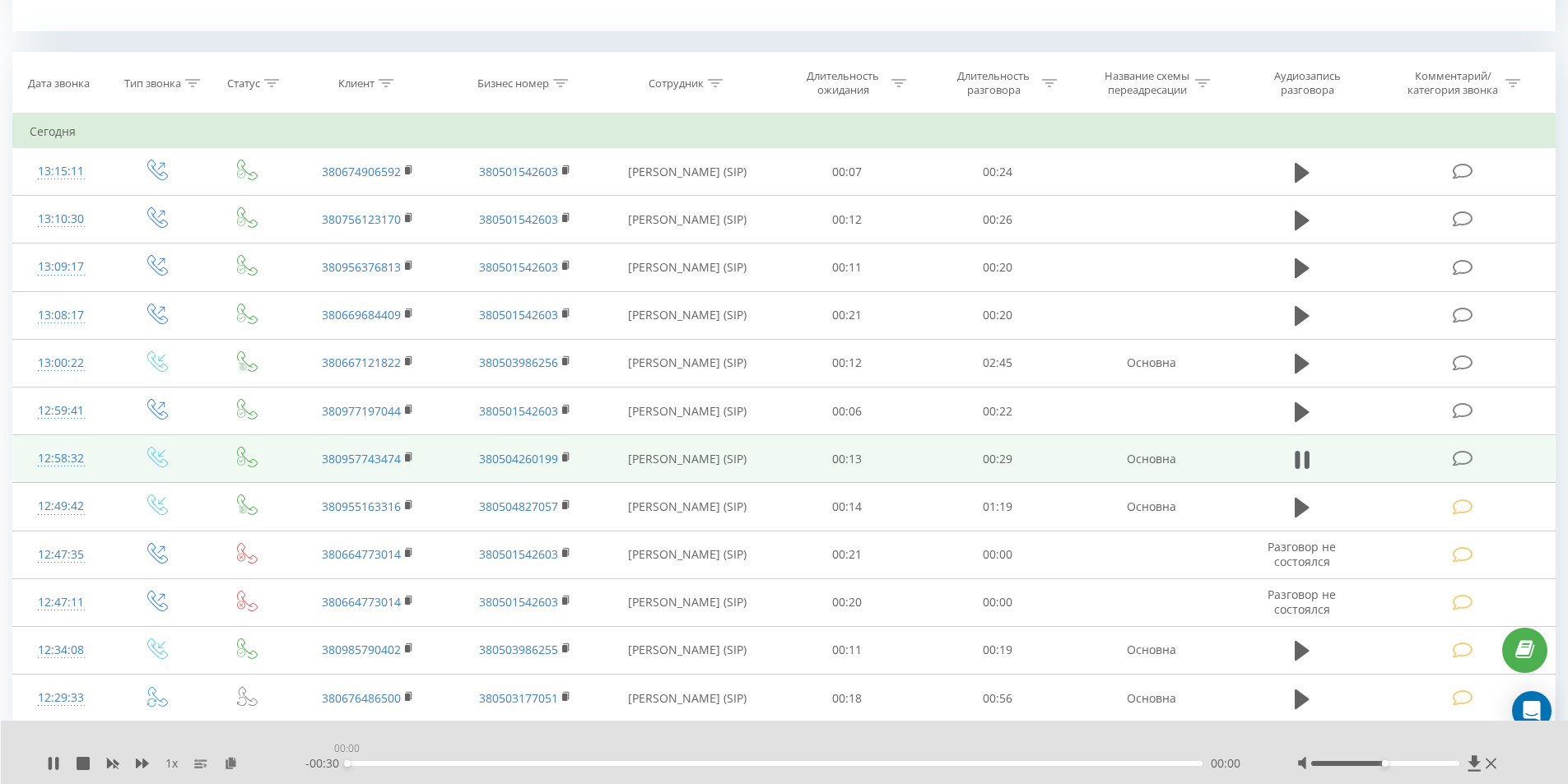
click at [631, 762] on div "00:00" at bounding box center [775, 763] width 856 height 5
click at [1304, 468] on icon at bounding box center [1302, 459] width 15 height 23
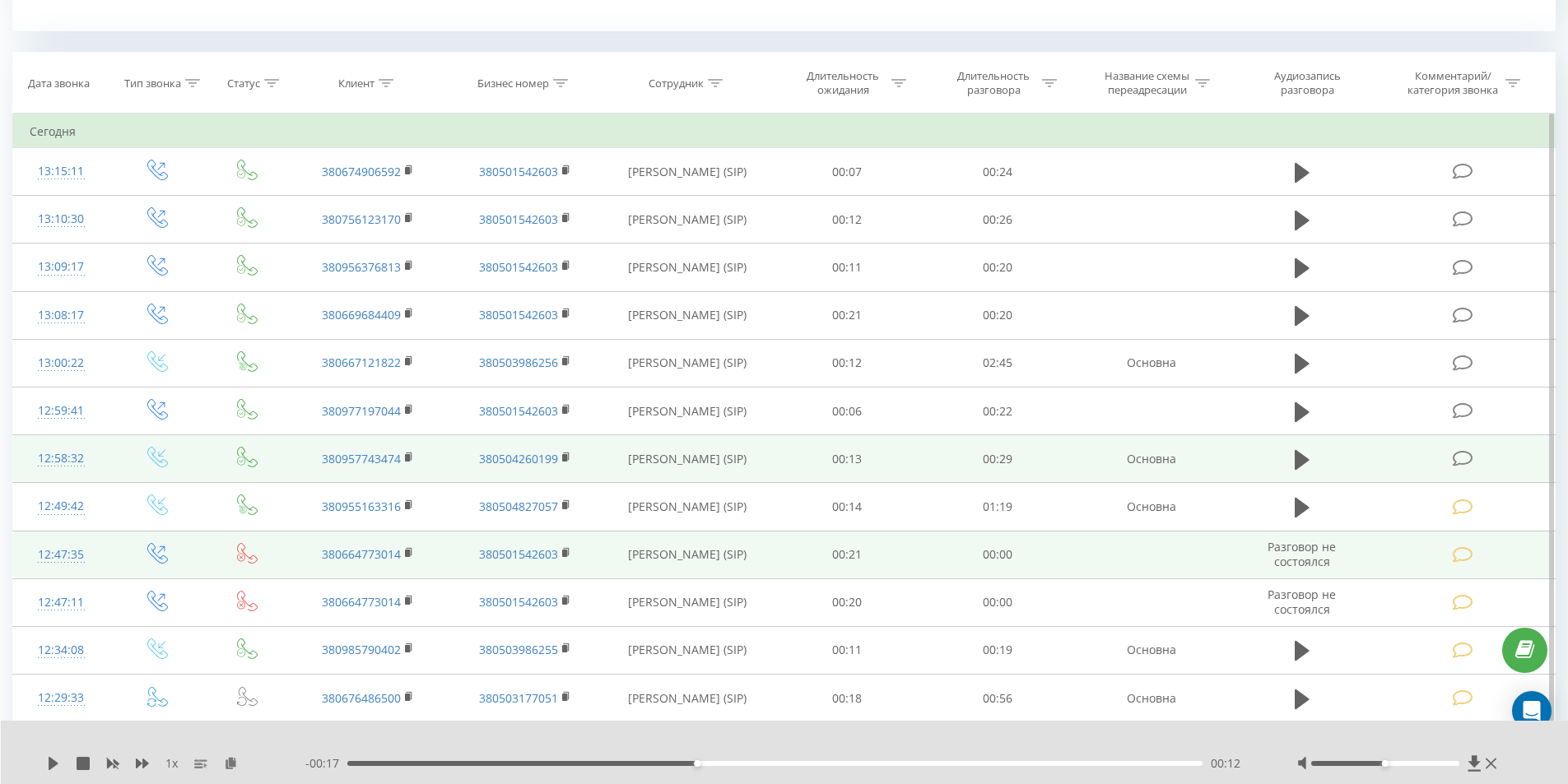
scroll to position [412, 0]
